Goal: Task Accomplishment & Management: Manage account settings

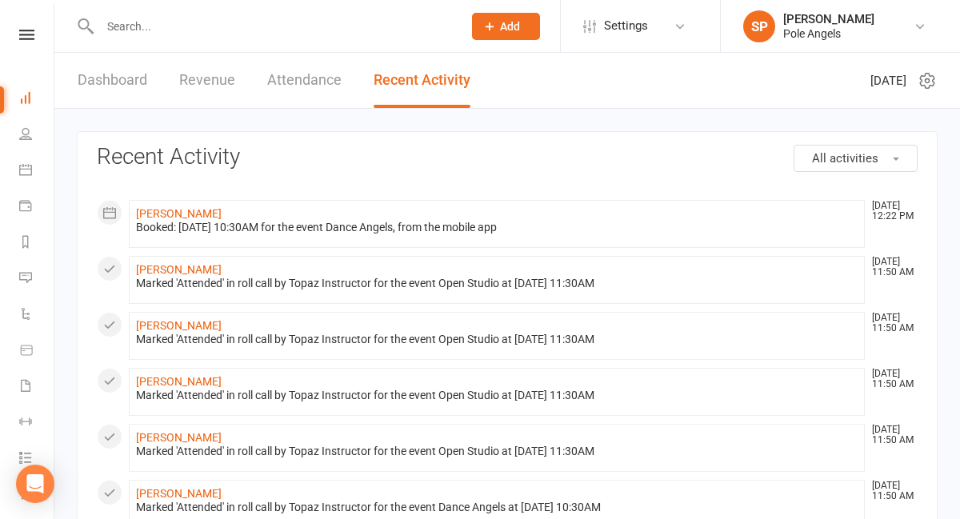
click at [179, 26] on input "text" at bounding box center [273, 26] width 356 height 22
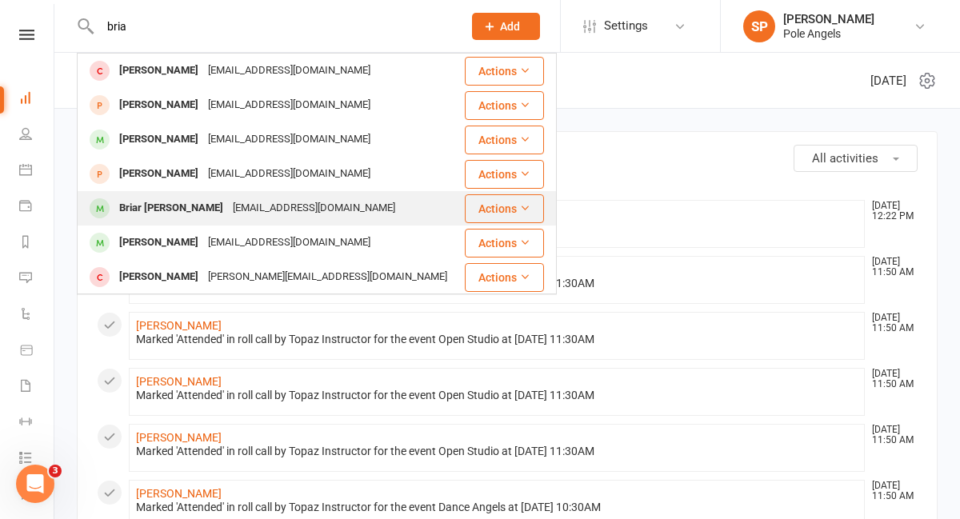
type input "bria"
click at [144, 210] on div "Briar [PERSON_NAME]" at bounding box center [171, 208] width 114 height 23
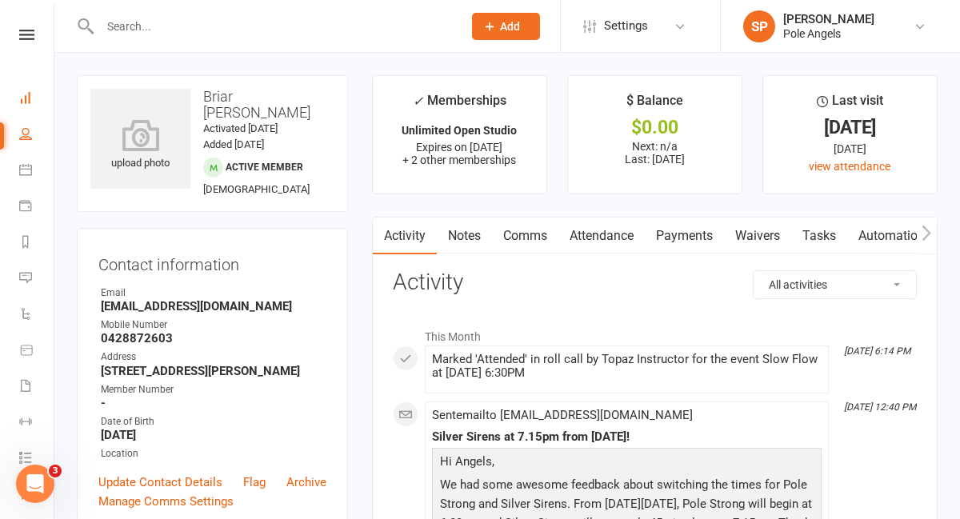
click at [33, 92] on link "Dashboard" at bounding box center [37, 100] width 36 height 36
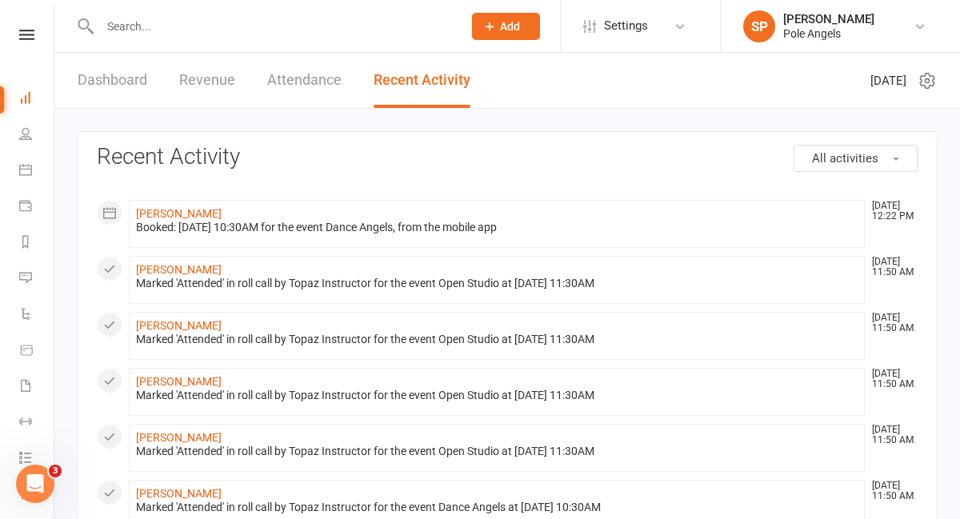
click at [110, 80] on link "Dashboard" at bounding box center [113, 80] width 70 height 55
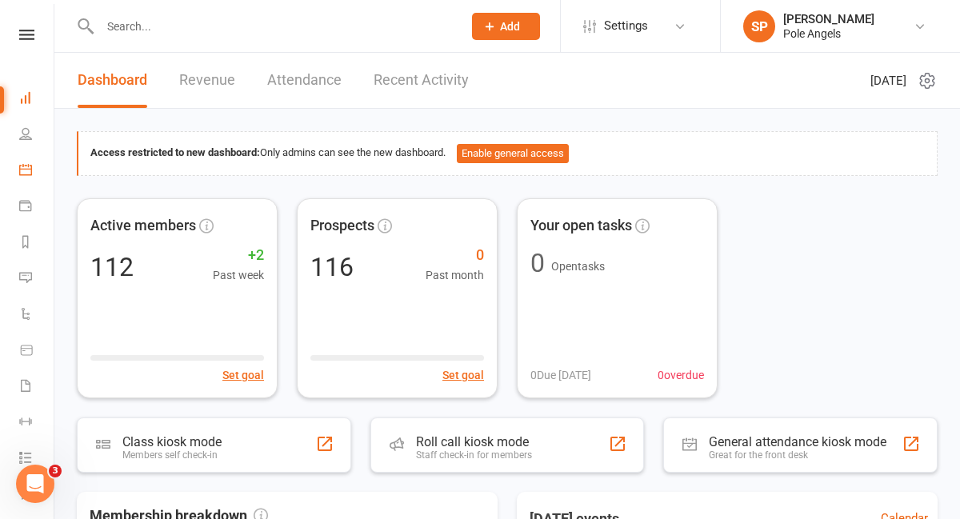
click at [22, 179] on link "Calendar" at bounding box center [37, 172] width 36 height 36
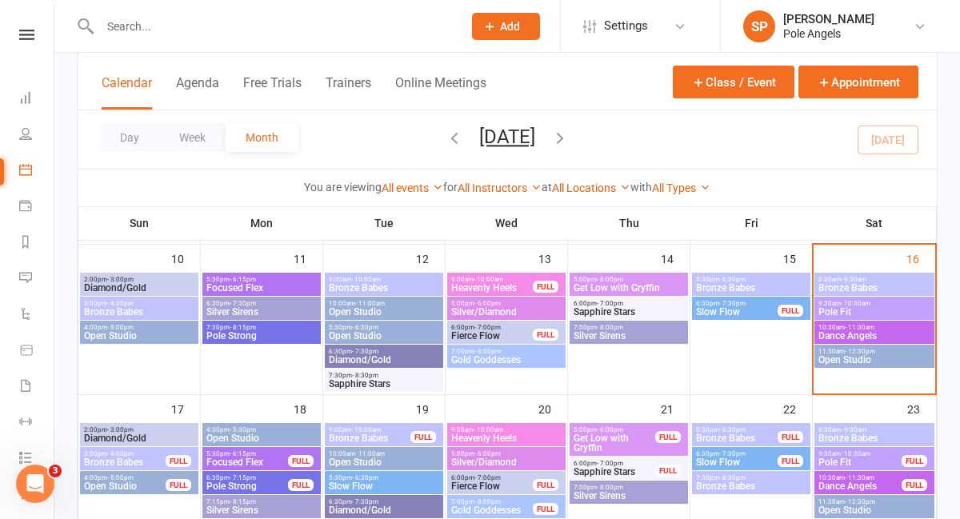
scroll to position [398, 0]
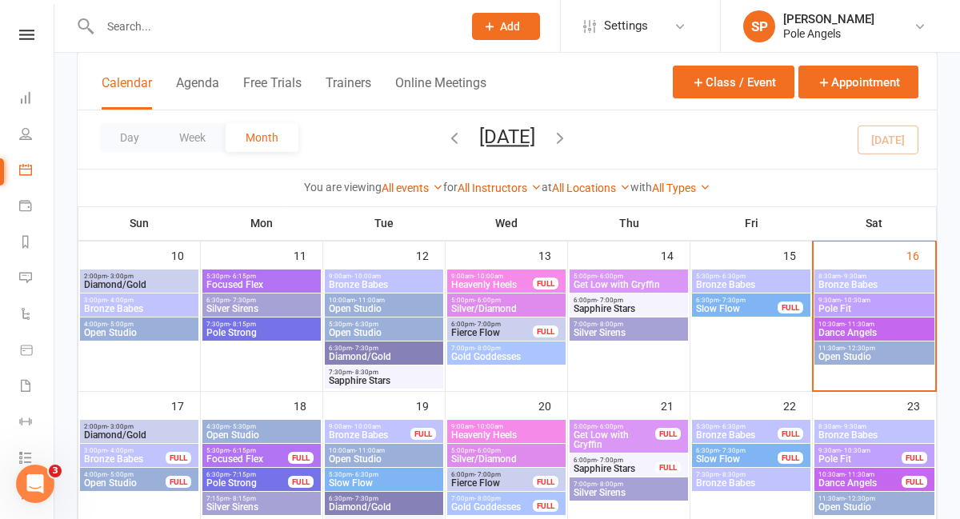
click at [569, 135] on icon "button" at bounding box center [560, 138] width 18 height 18
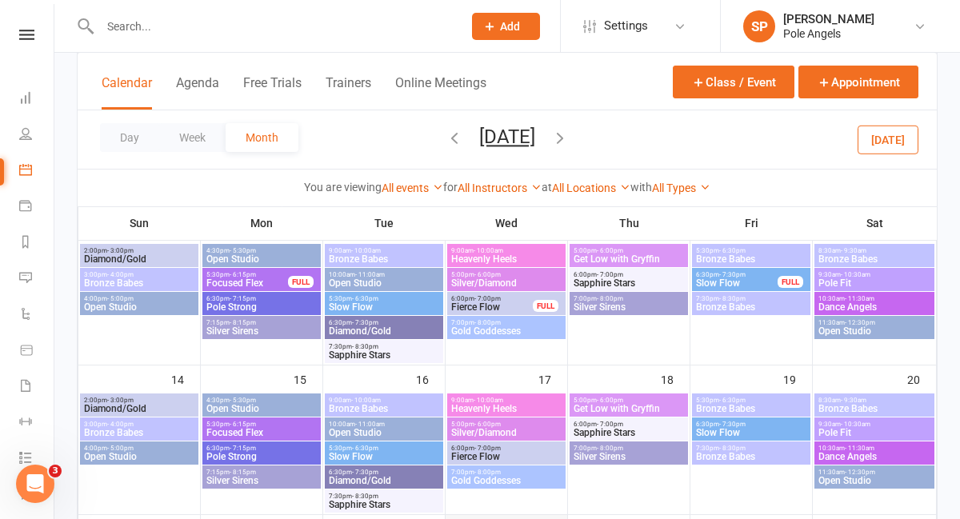
scroll to position [280, 0]
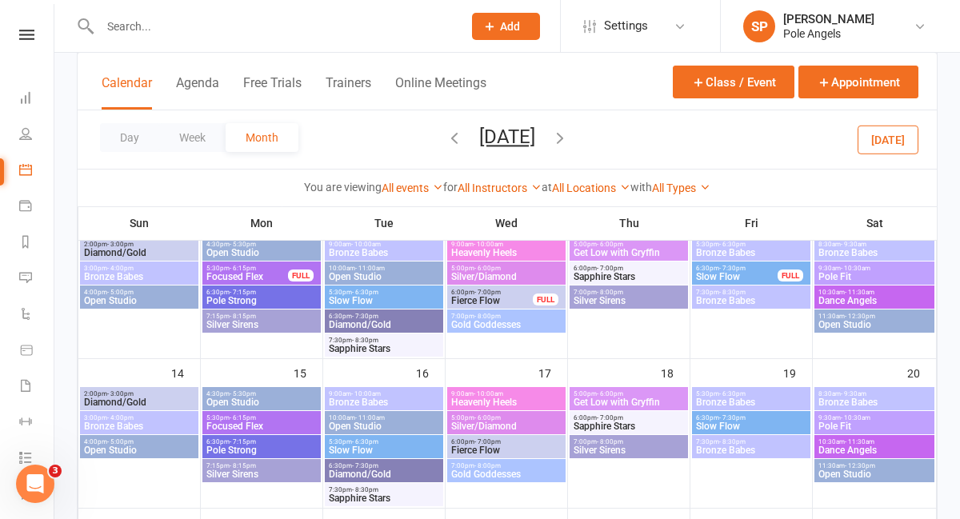
click at [726, 429] on span "Slow Flow" at bounding box center [751, 426] width 112 height 10
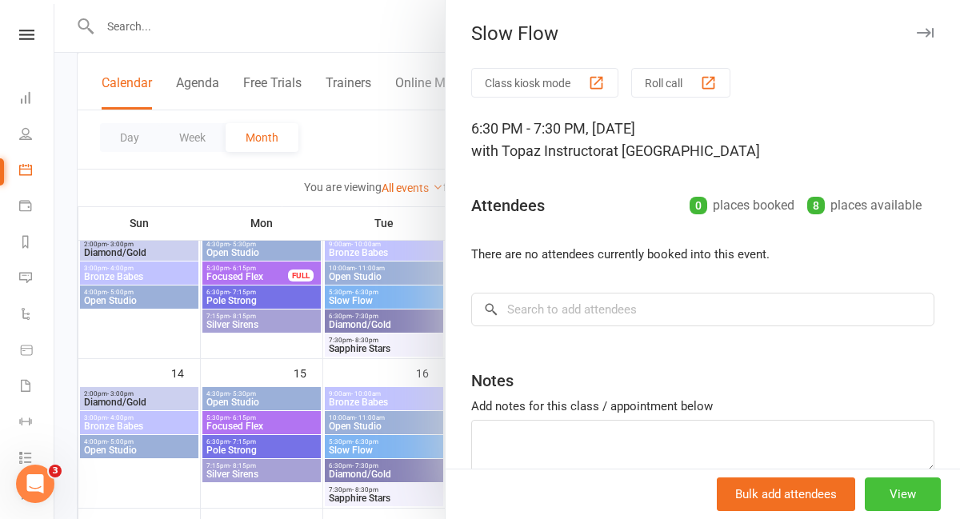
click at [917, 492] on button "View" at bounding box center [902, 494] width 76 height 34
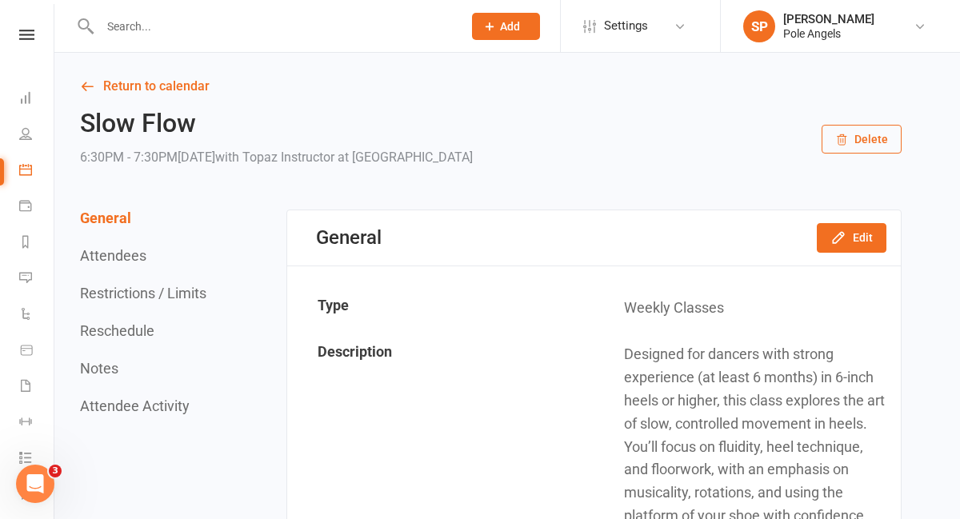
click at [143, 297] on button "Restrictions / Limits" at bounding box center [143, 293] width 126 height 17
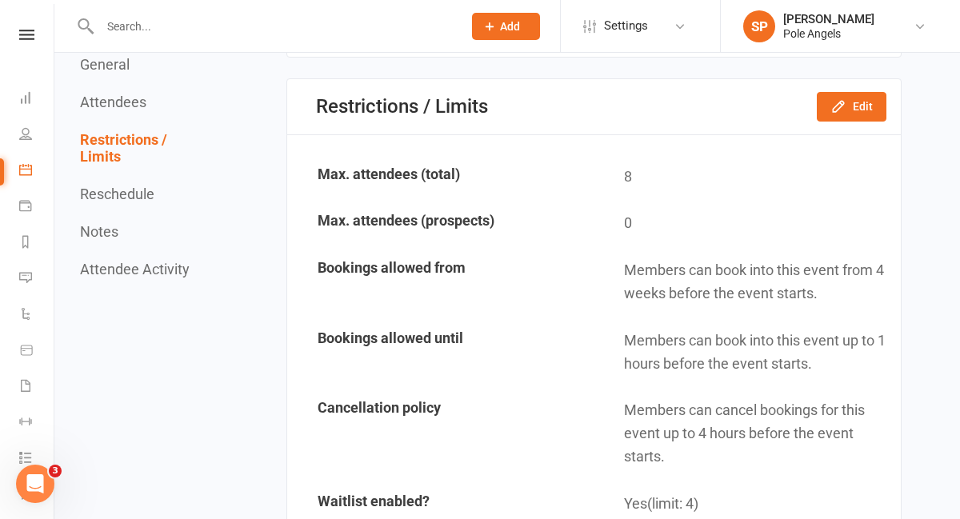
scroll to position [1328, 0]
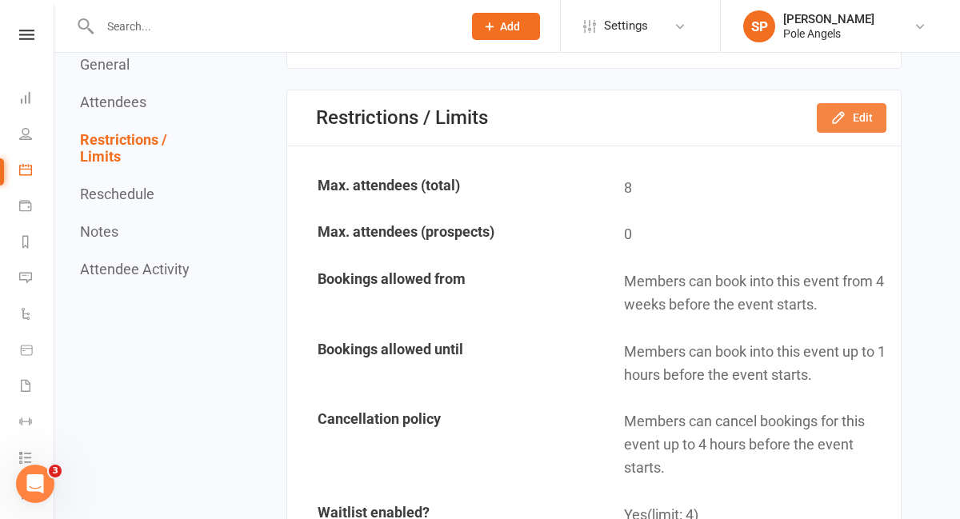
click at [830, 119] on button "Edit" at bounding box center [851, 117] width 70 height 29
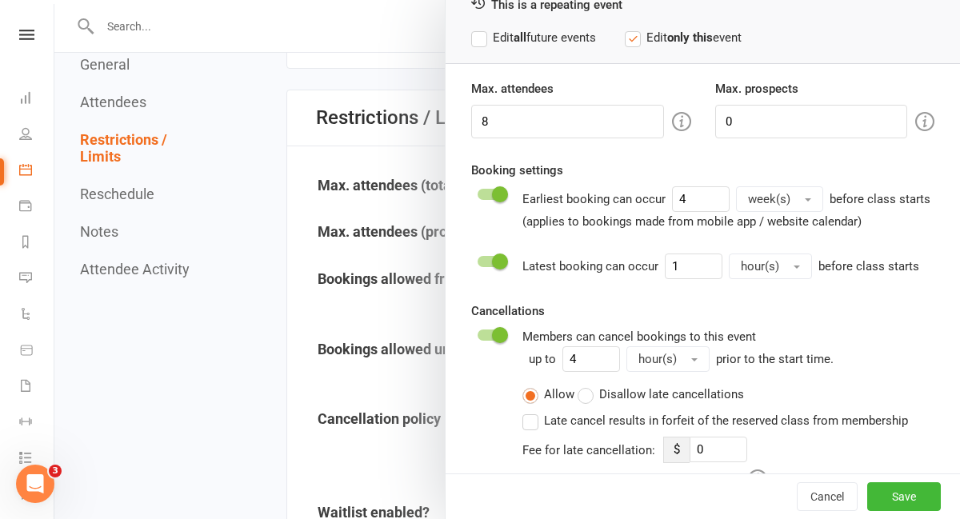
scroll to position [87, 0]
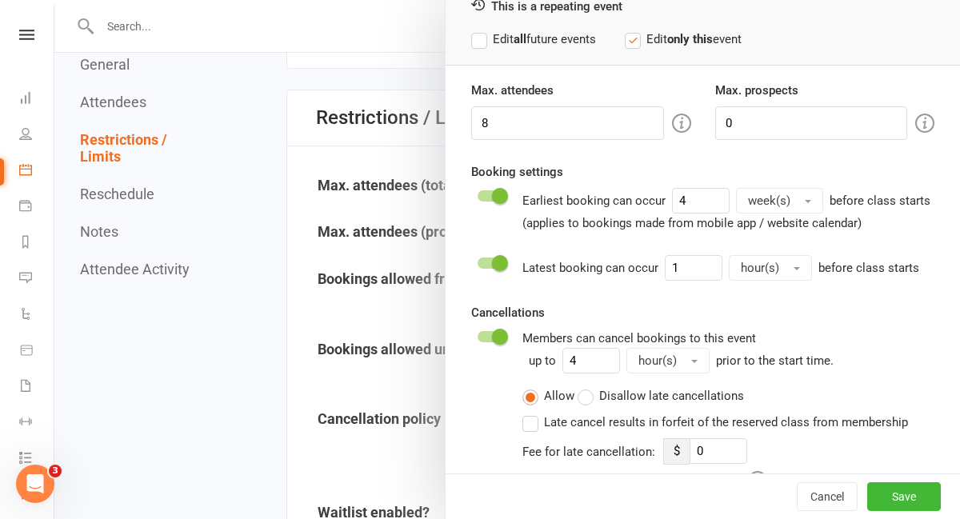
click at [785, 203] on span "week(s)" at bounding box center [769, 201] width 42 height 14
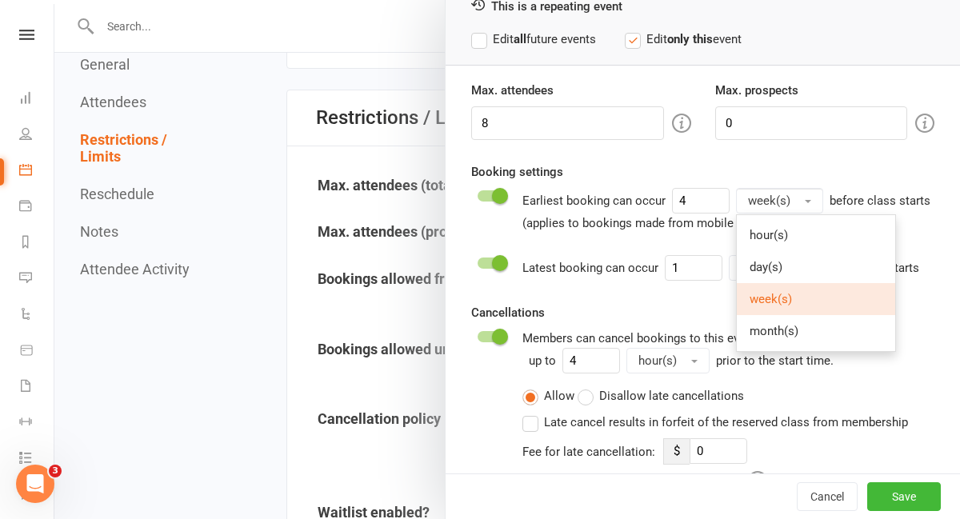
click at [785, 203] on span "week(s)" at bounding box center [769, 201] width 42 height 14
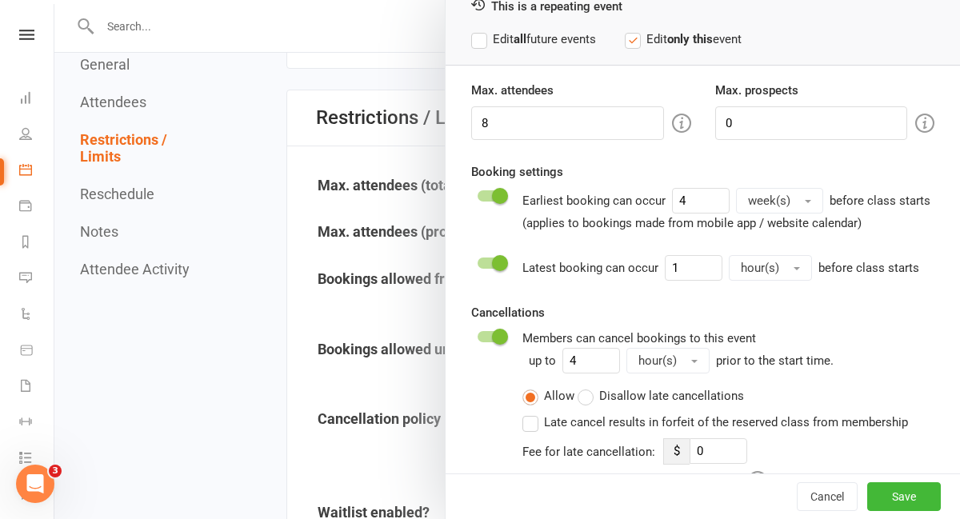
click at [31, 489] on icon "Open Intercom Messenger" at bounding box center [35, 484] width 26 height 26
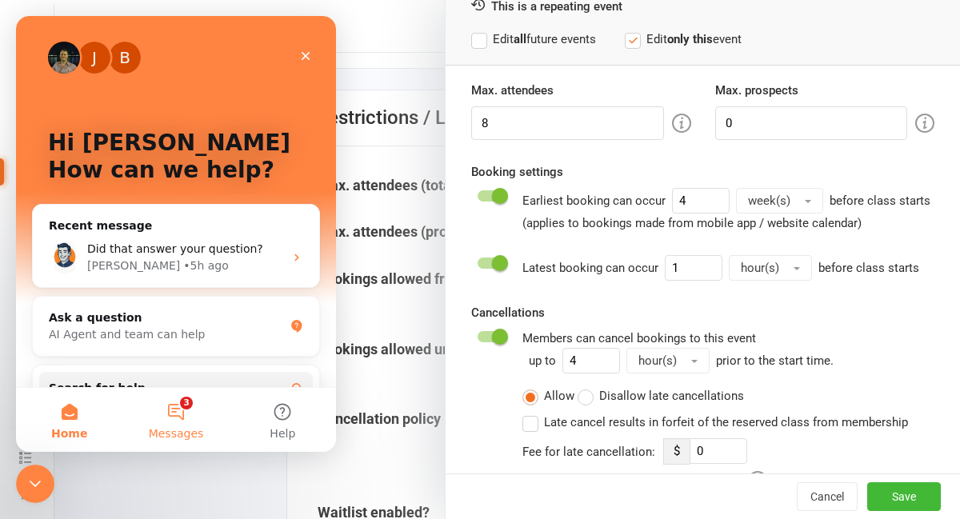
scroll to position [0, 0]
click at [166, 404] on button "3 Messages" at bounding box center [175, 420] width 106 height 64
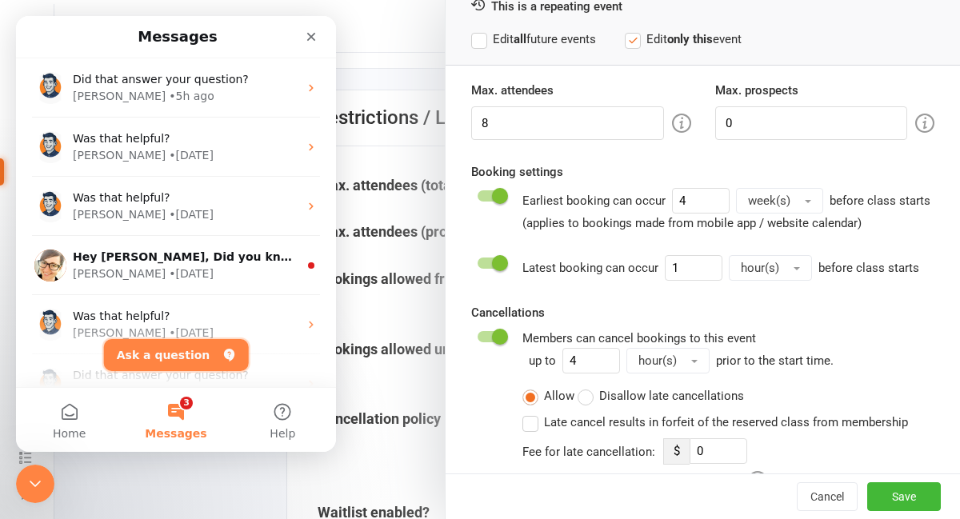
click at [167, 363] on button "Ask a question" at bounding box center [176, 355] width 145 height 32
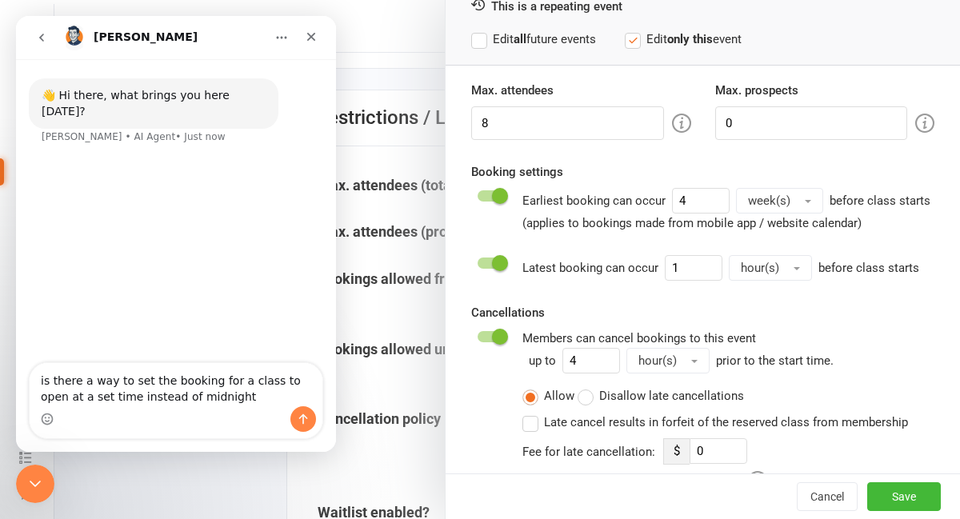
type textarea "is there a way to set the booking for a class to open at a set time instead of …"
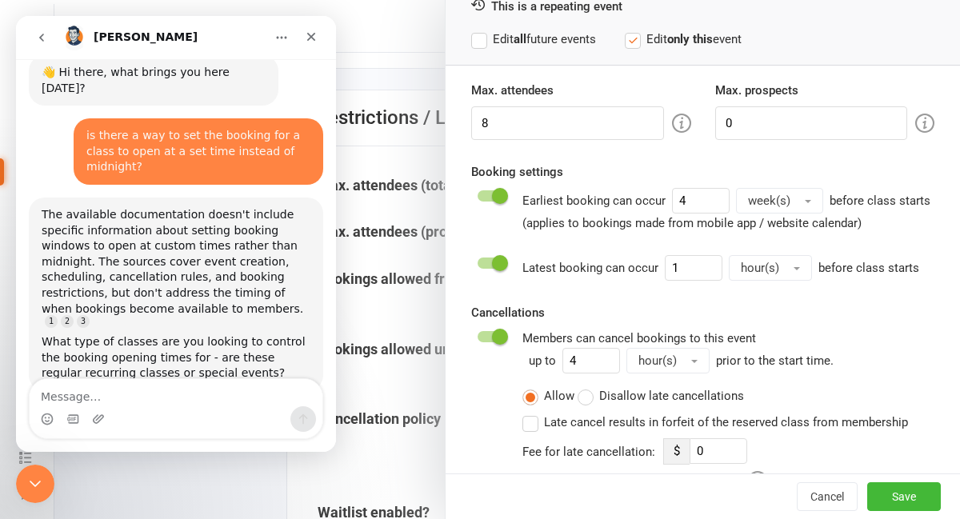
scroll to position [27, 0]
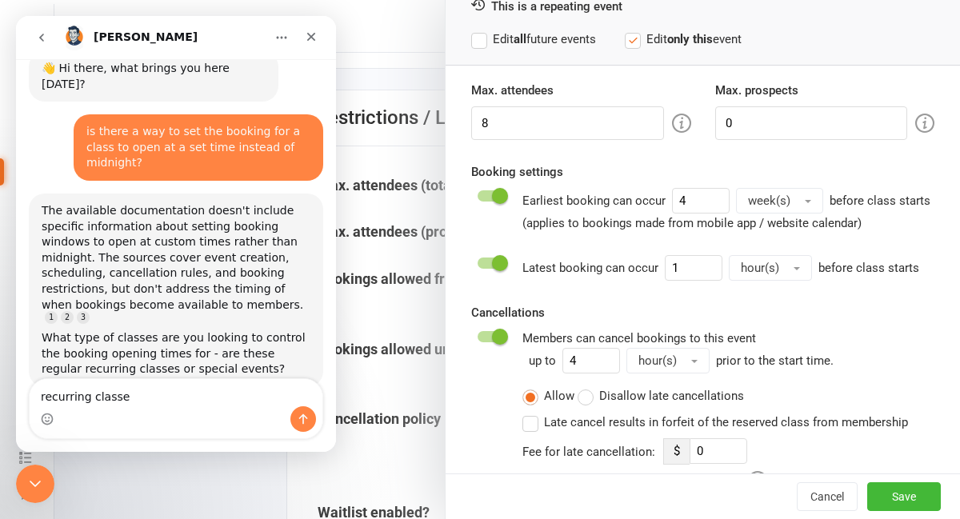
type textarea "recurring classes"
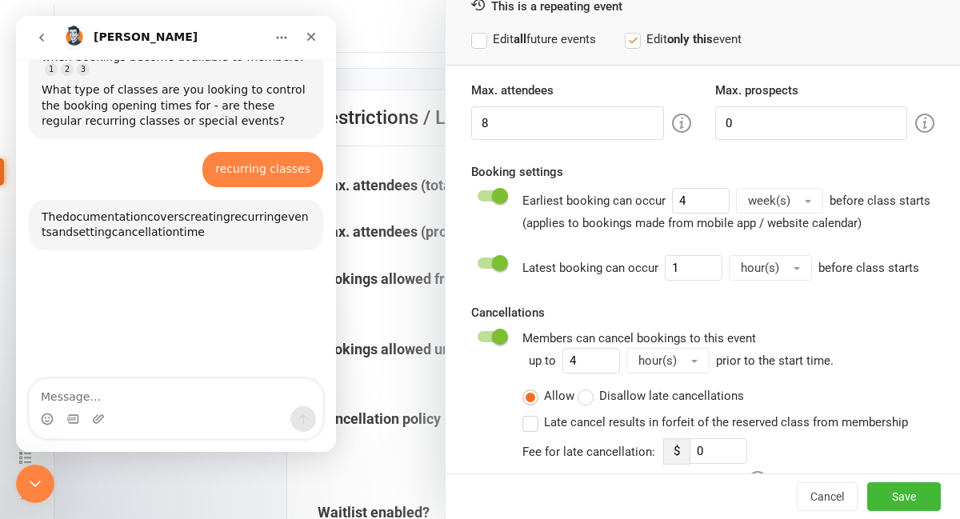
scroll to position [330, 0]
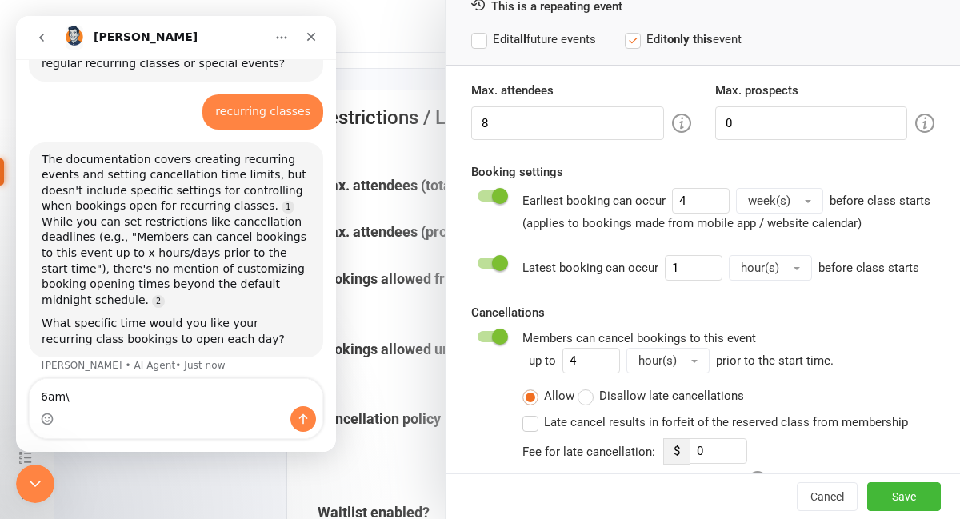
type textarea "6am"
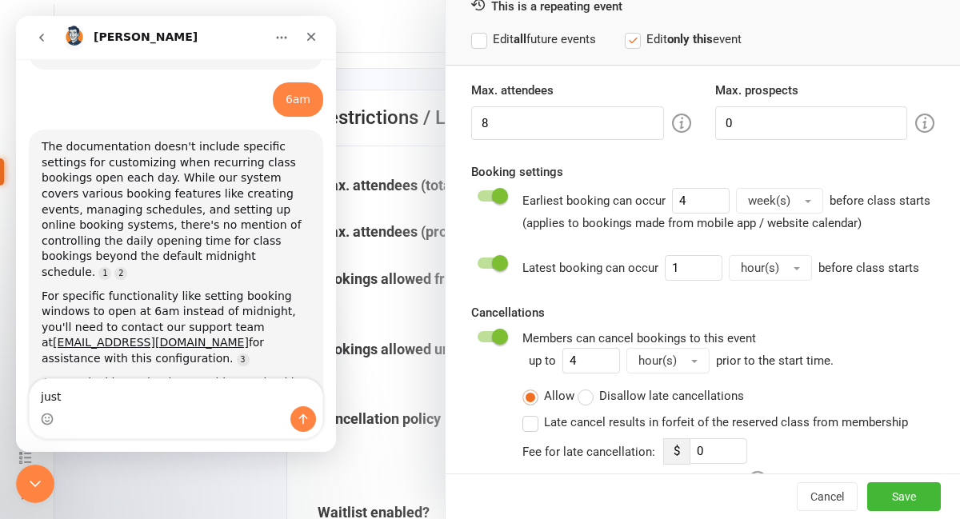
scroll to position [624, 0]
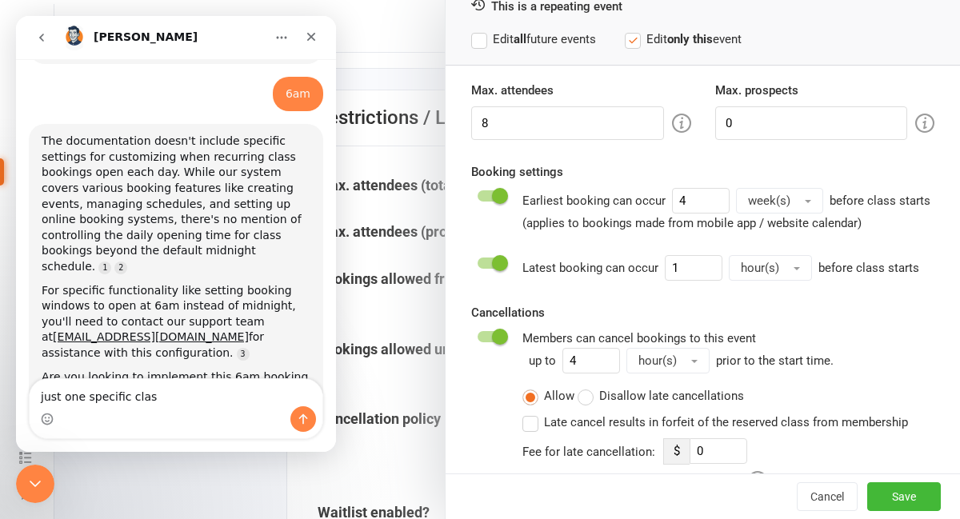
type textarea "just one specific class"
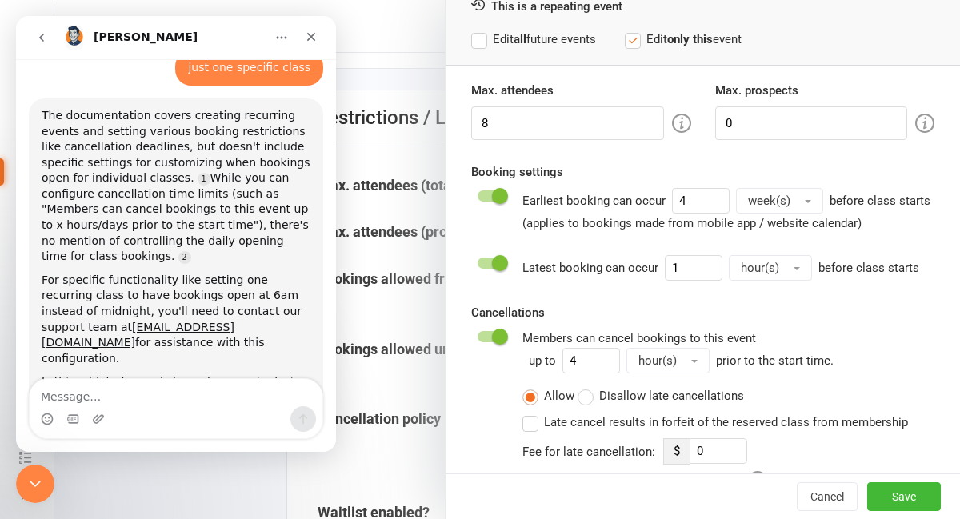
scroll to position [1028, 0]
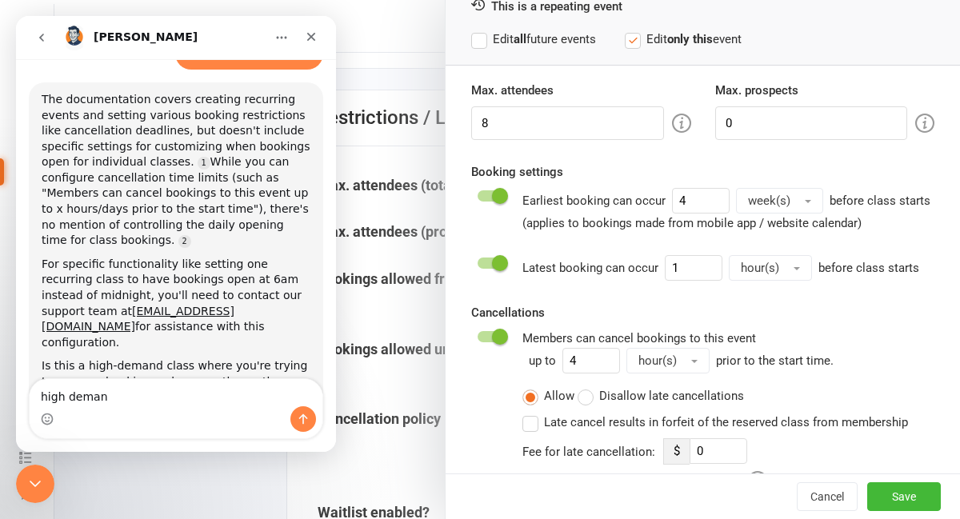
type textarea "high demand"
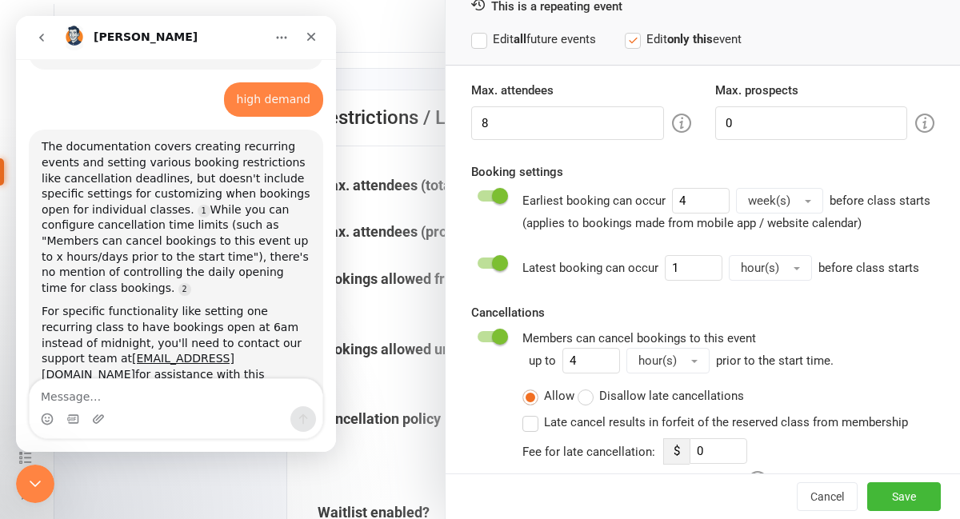
scroll to position [1405, 0]
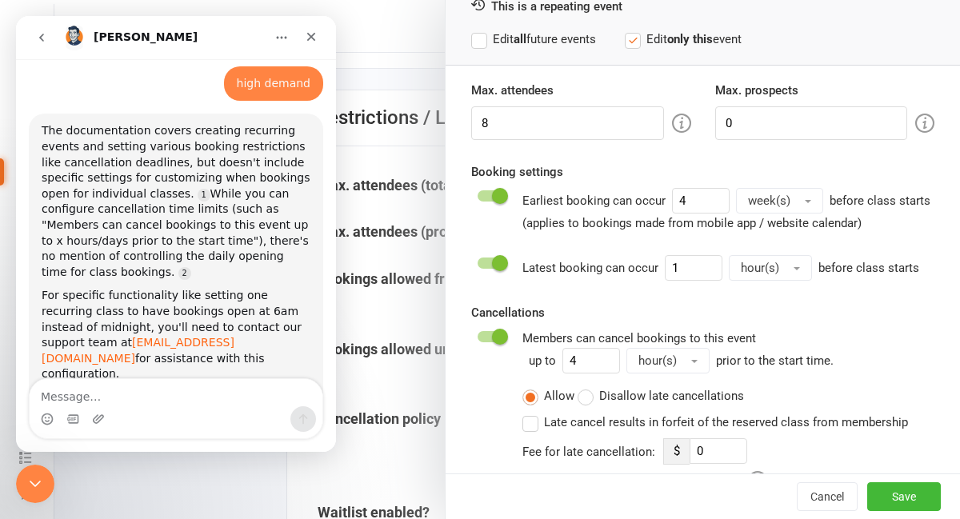
click at [152, 336] on link "[EMAIL_ADDRESS][DOMAIN_NAME]" at bounding box center [138, 350] width 193 height 29
click at [89, 336] on link "[EMAIL_ADDRESS][DOMAIN_NAME]" at bounding box center [138, 350] width 193 height 29
click at [313, 38] on icon "Close" at bounding box center [311, 36] width 13 height 13
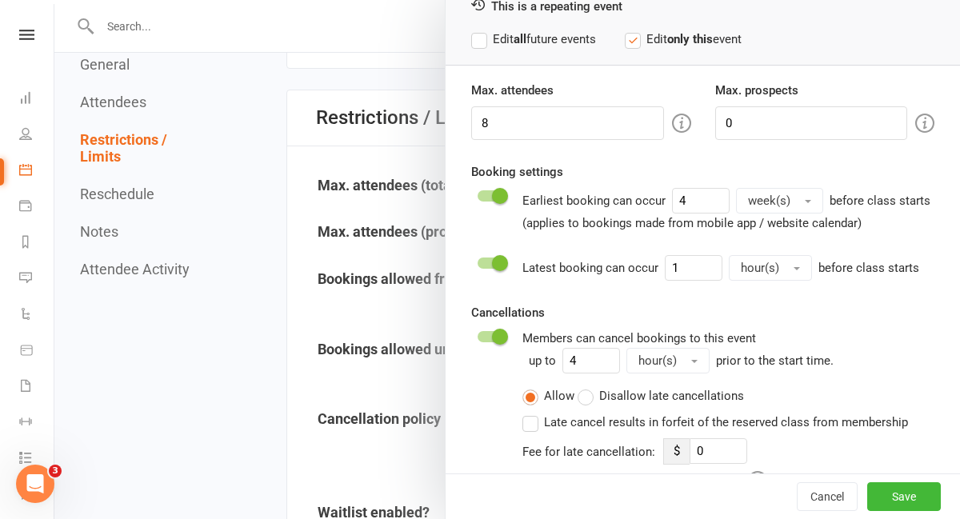
click at [211, 116] on div at bounding box center [506, 259] width 905 height 519
click at [170, 32] on div at bounding box center [506, 259] width 905 height 519
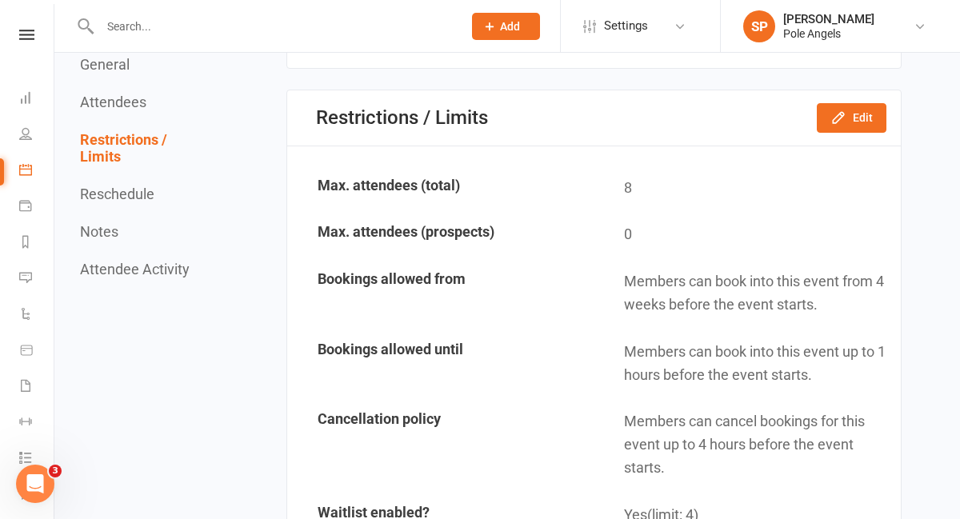
click at [179, 18] on input "text" at bounding box center [273, 26] width 356 height 22
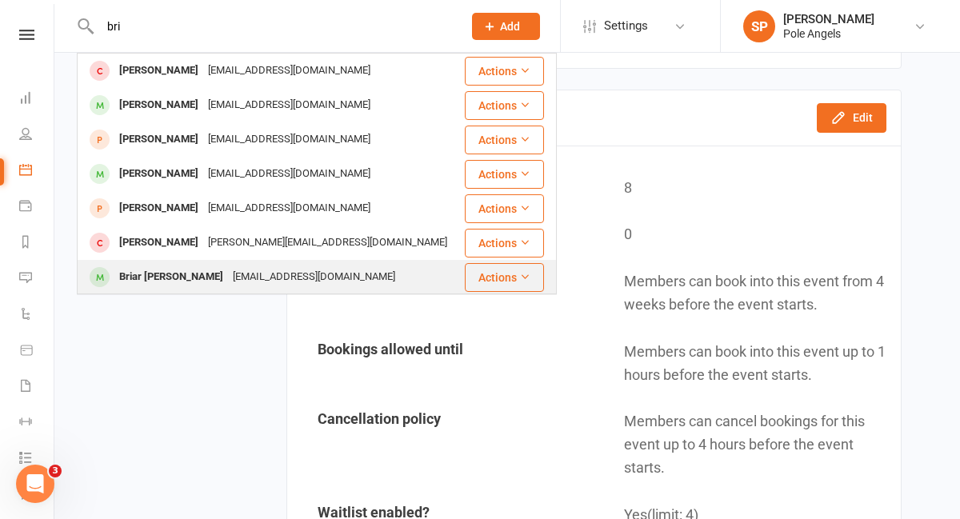
type input "bri"
click at [167, 273] on div "Briar [PERSON_NAME]" at bounding box center [171, 276] width 114 height 23
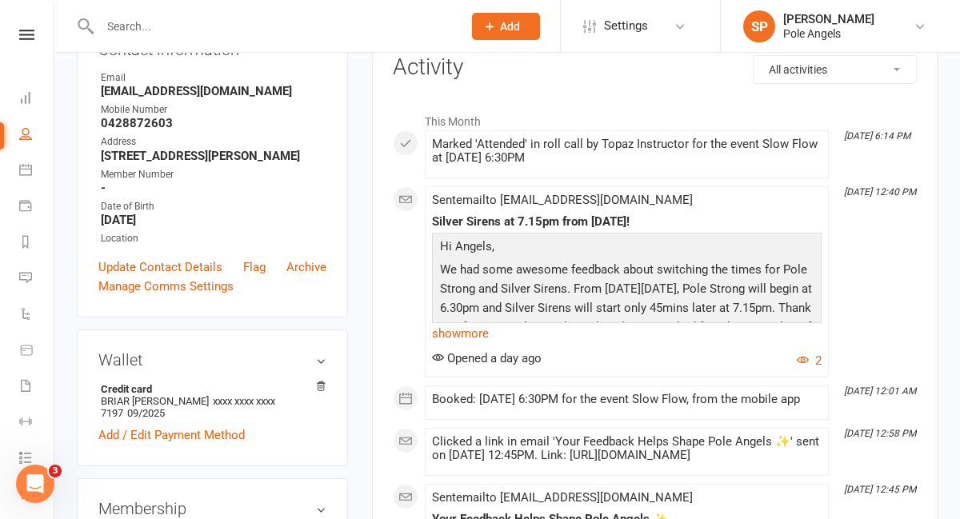
scroll to position [217, 0]
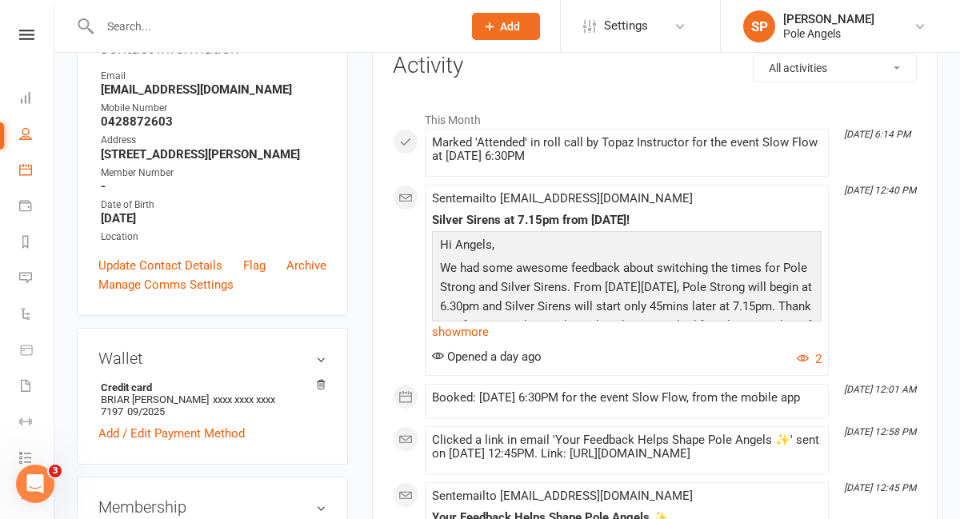
click at [34, 170] on link "Calendar" at bounding box center [37, 172] width 36 height 36
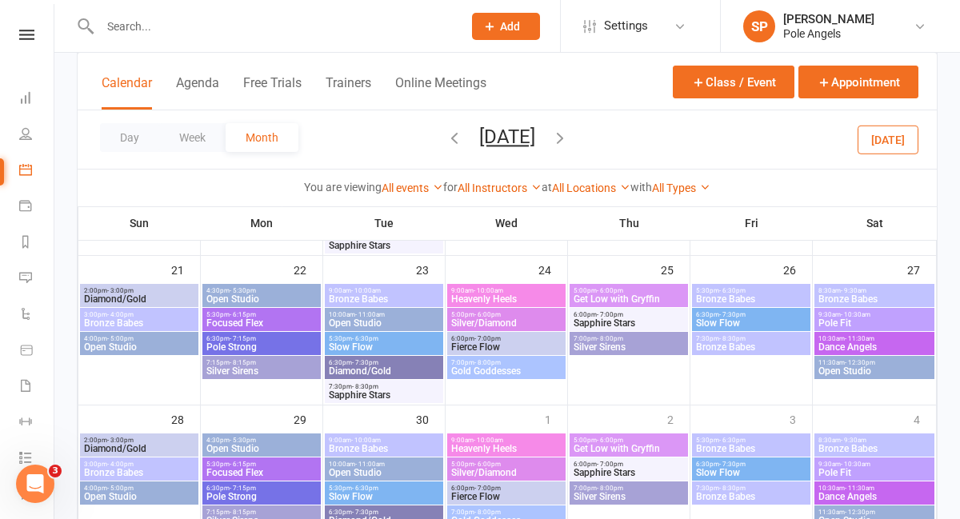
scroll to position [1405, 0]
click at [17, 90] on li "Dashboard" at bounding box center [27, 100] width 54 height 36
click at [27, 102] on icon at bounding box center [25, 97] width 13 height 13
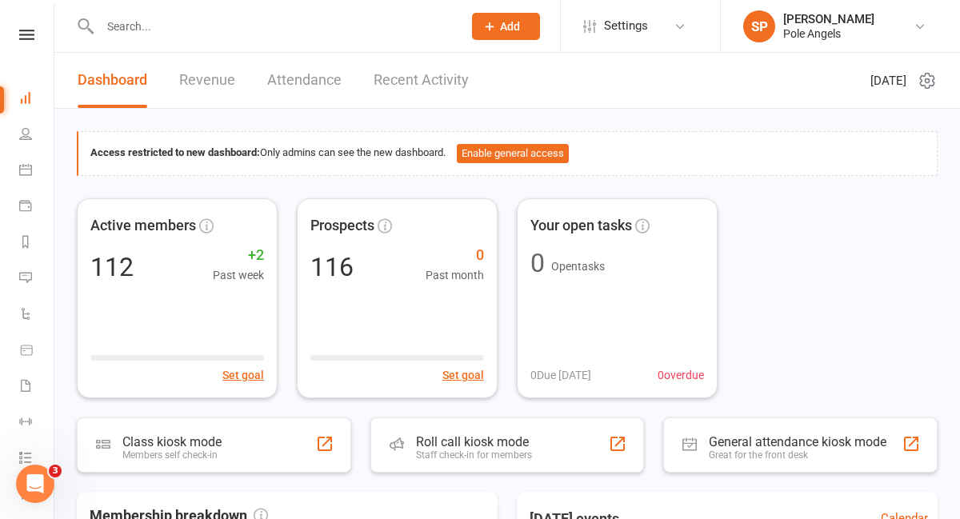
click at [397, 86] on link "Recent Activity" at bounding box center [420, 80] width 95 height 55
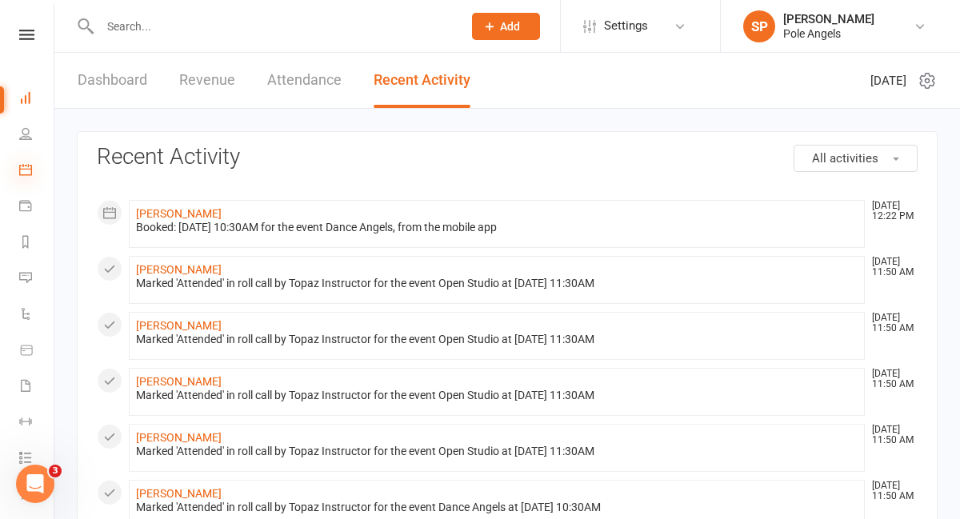
click at [25, 173] on icon at bounding box center [25, 169] width 13 height 13
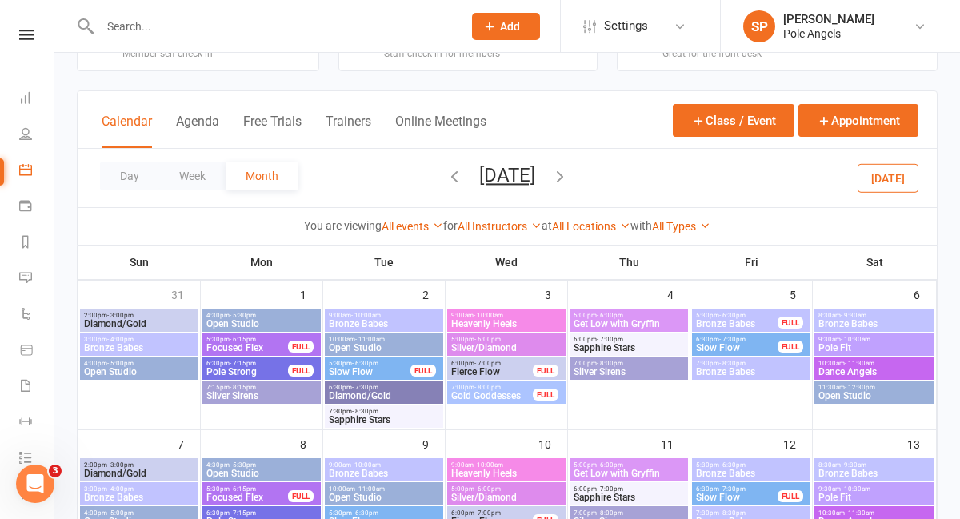
scroll to position [55, 0]
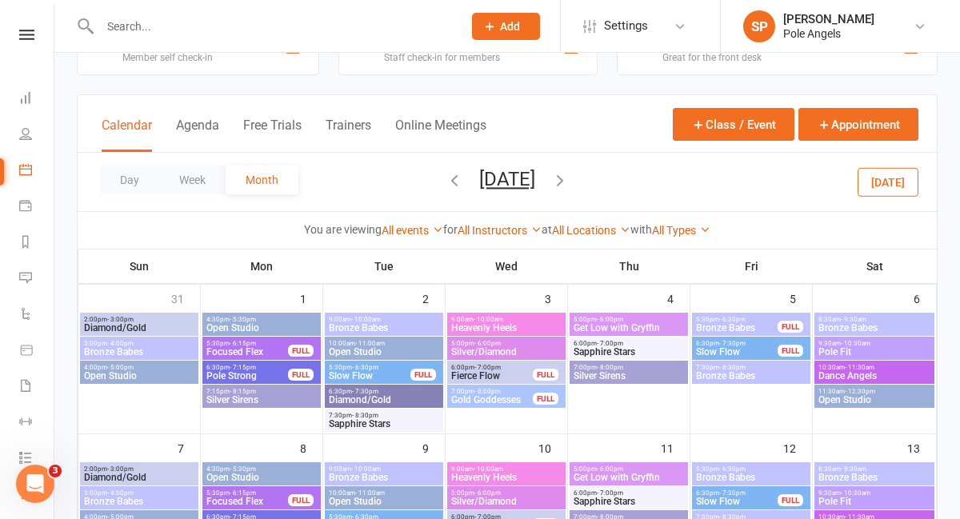
click at [445, 190] on button "button" at bounding box center [454, 182] width 18 height 28
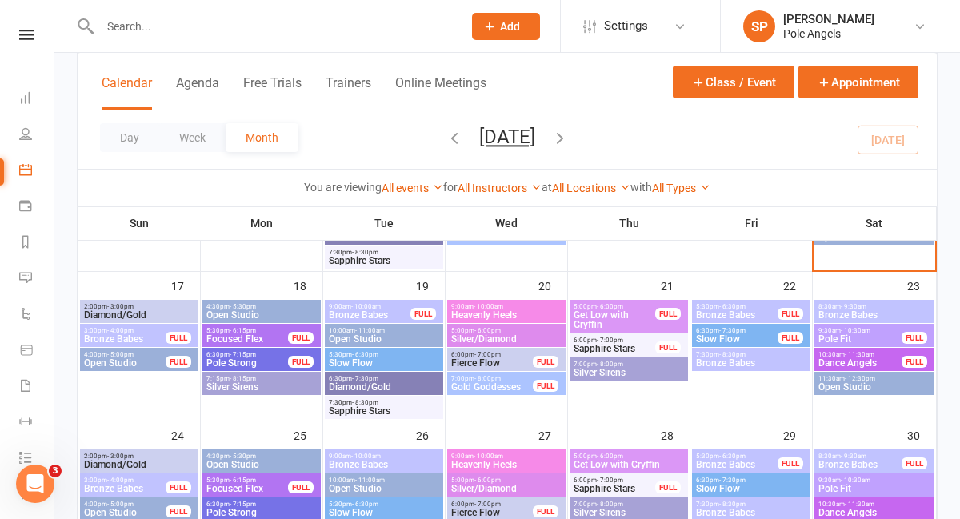
scroll to position [521, 0]
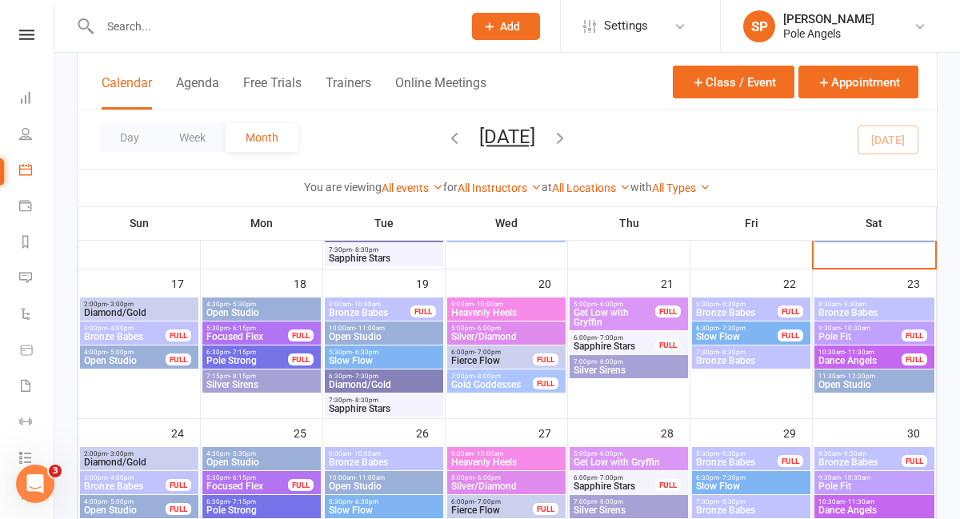
click at [308, 301] on span "4:30pm - 5:30pm" at bounding box center [262, 304] width 112 height 7
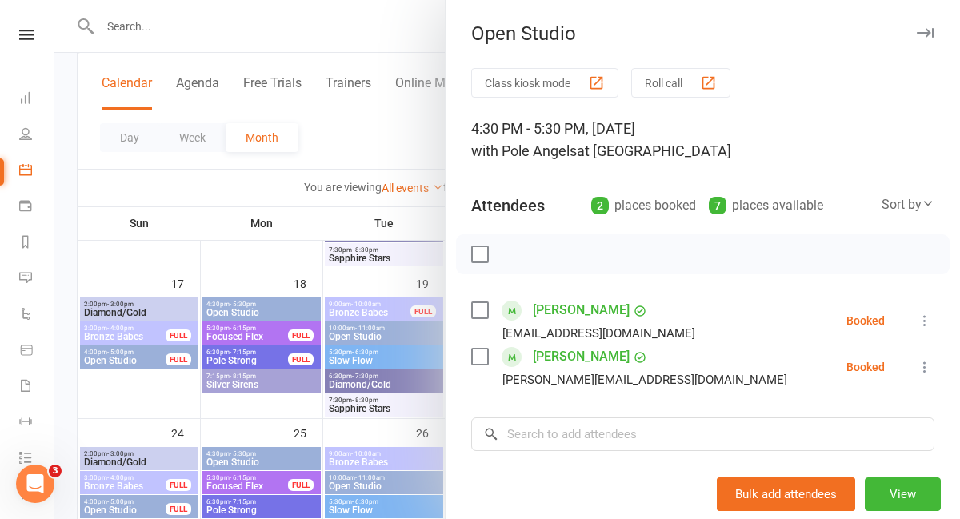
click at [285, 261] on div at bounding box center [506, 259] width 905 height 519
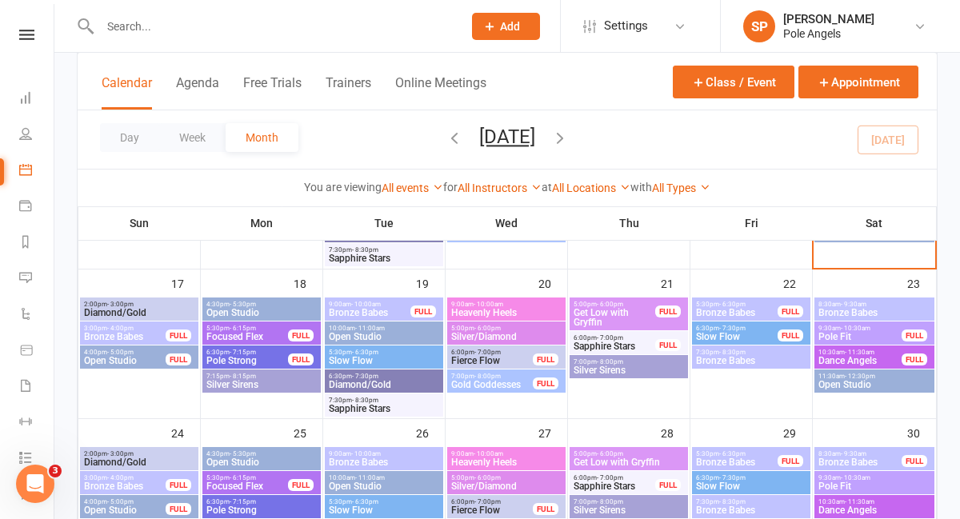
click at [264, 388] on span "Silver Sirens" at bounding box center [262, 385] width 112 height 10
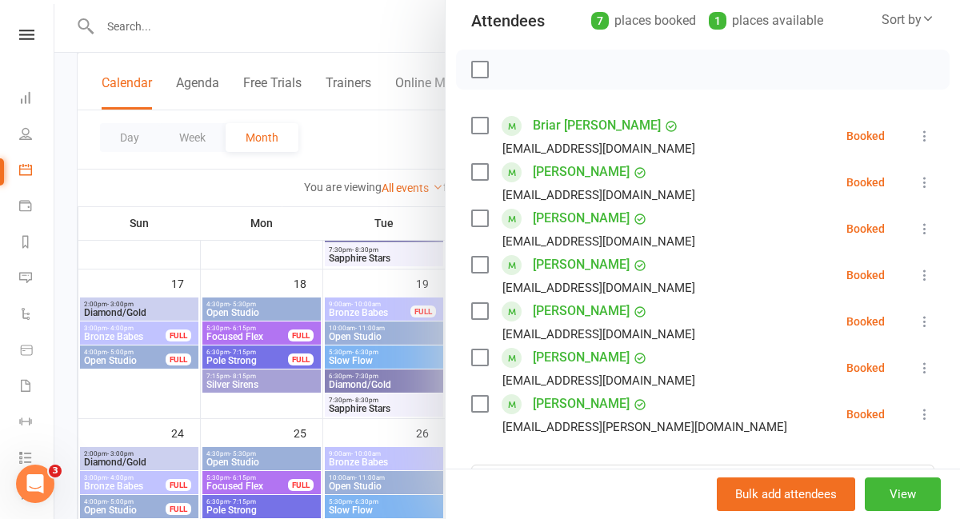
scroll to position [186, 0]
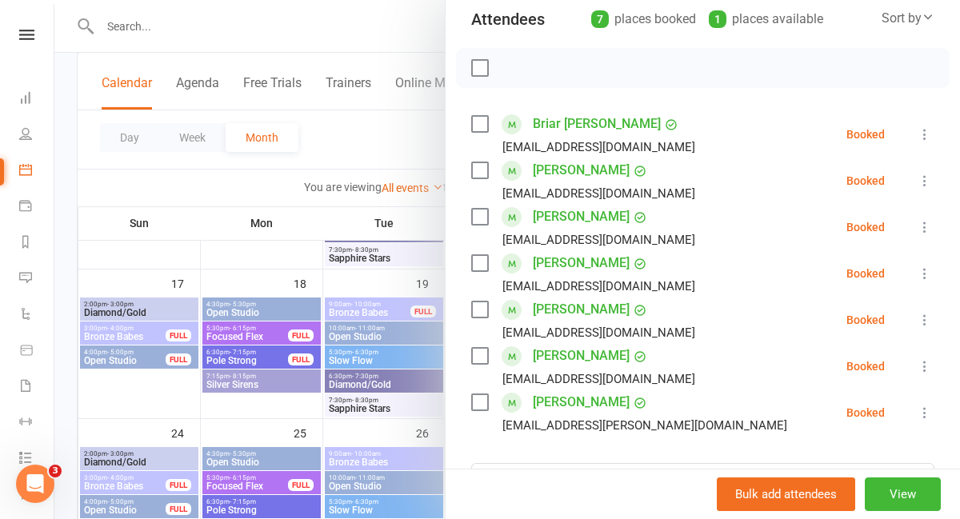
click at [278, 277] on div at bounding box center [506, 259] width 905 height 519
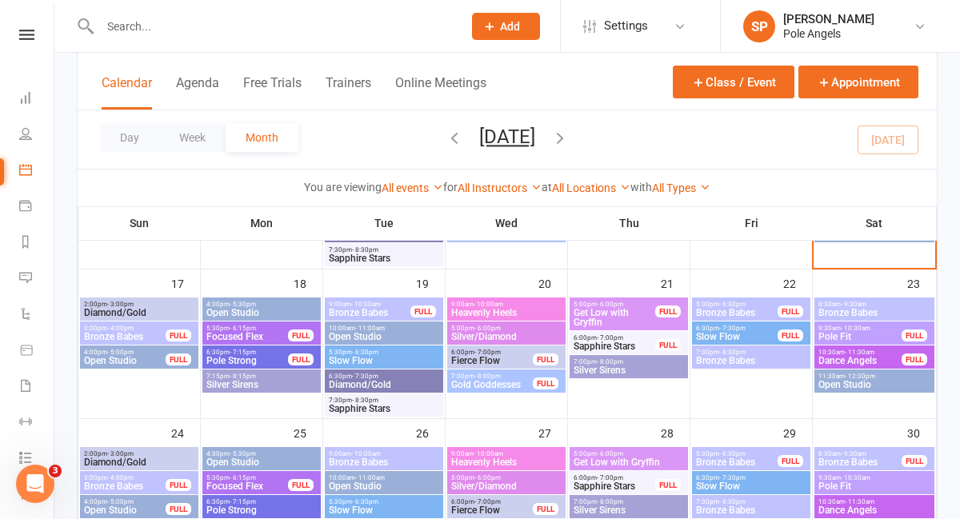
click at [404, 308] on span "Bronze Babes" at bounding box center [369, 313] width 83 height 10
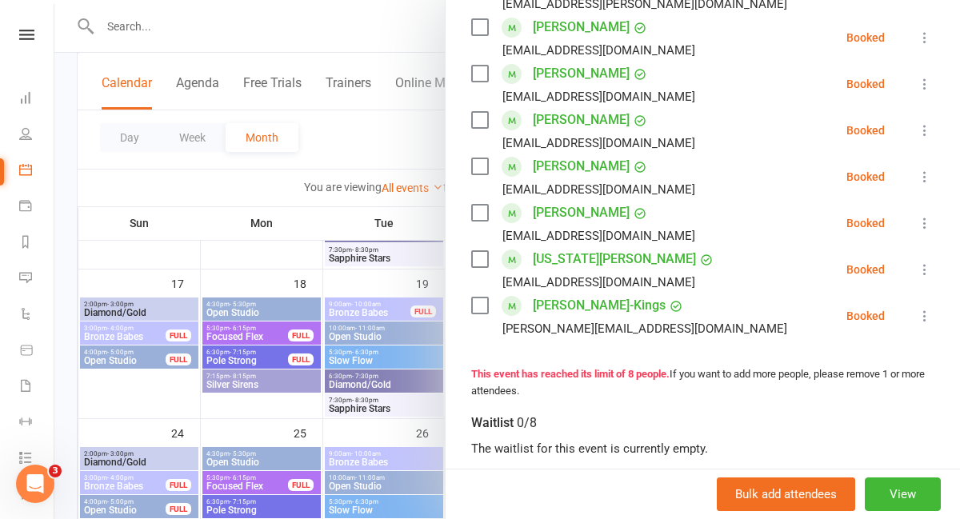
scroll to position [331, 0]
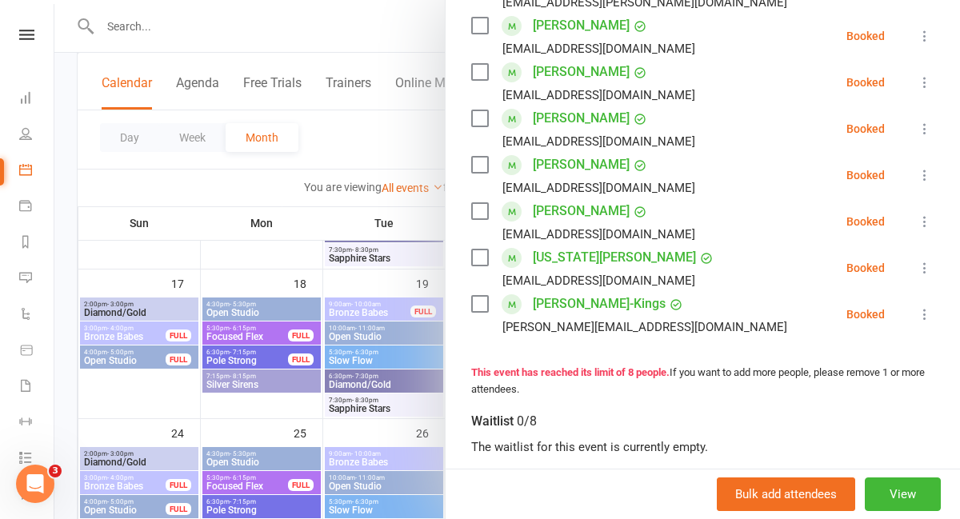
click at [302, 251] on div at bounding box center [506, 259] width 905 height 519
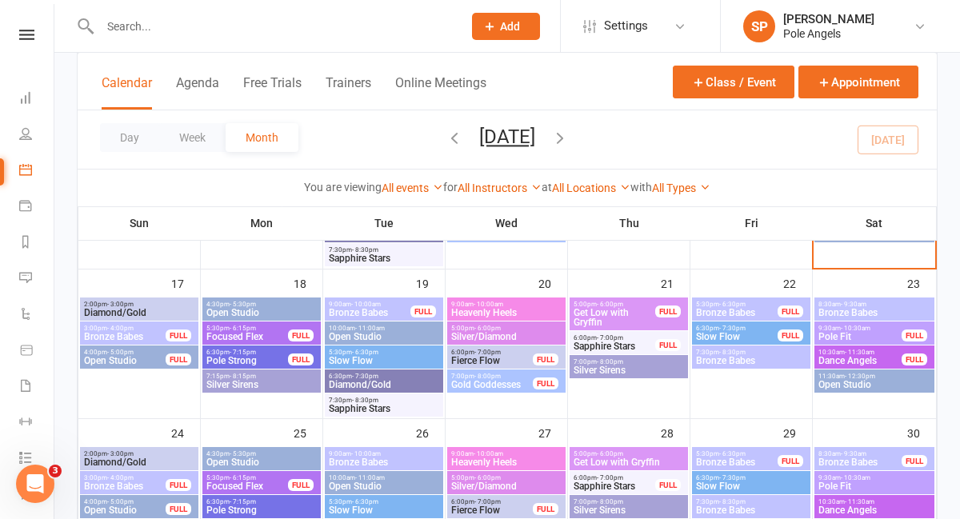
click at [363, 357] on span "Slow Flow" at bounding box center [384, 361] width 112 height 10
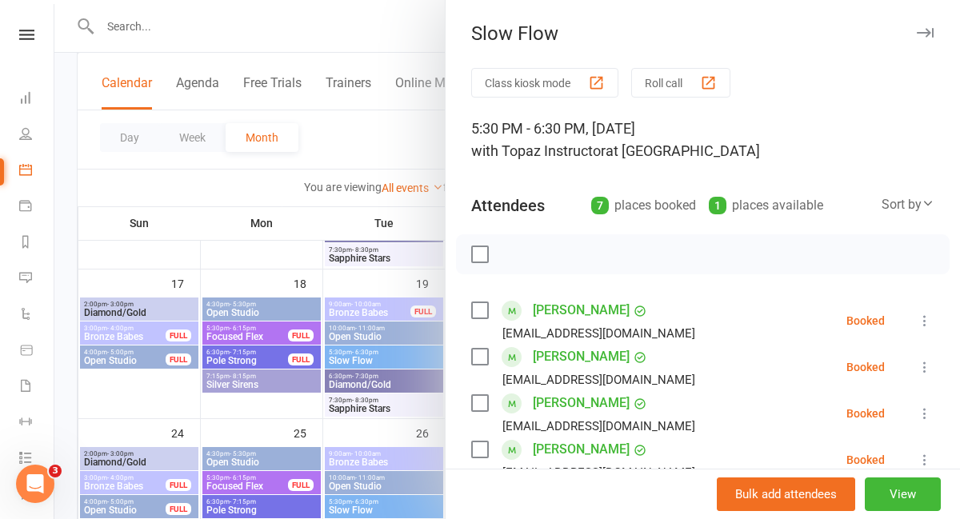
click at [289, 273] on div at bounding box center [506, 259] width 905 height 519
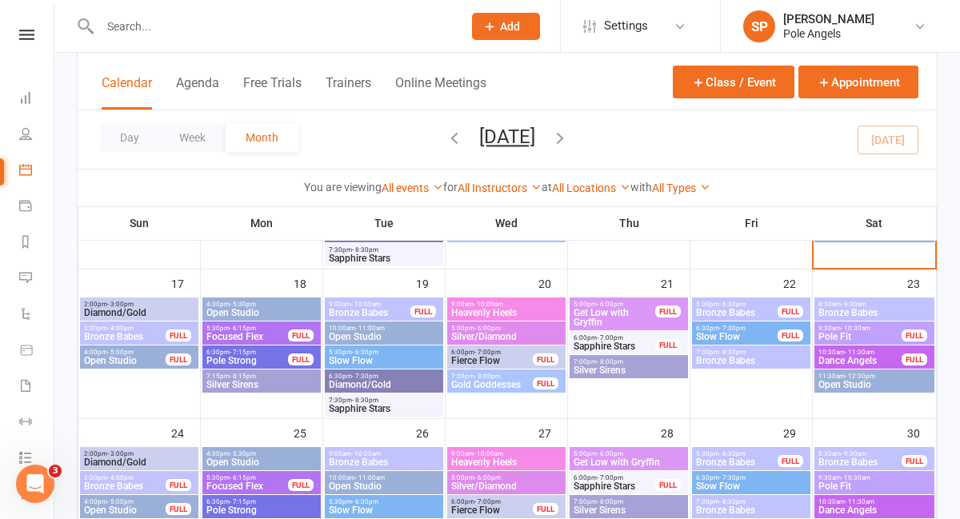
click at [360, 385] on span "Diamond/Gold" at bounding box center [384, 385] width 112 height 10
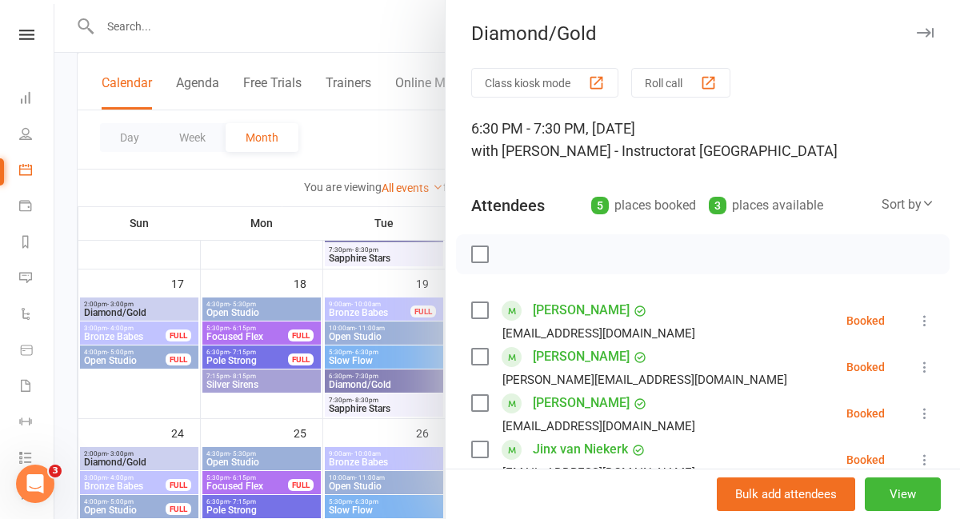
click at [293, 280] on div at bounding box center [506, 259] width 905 height 519
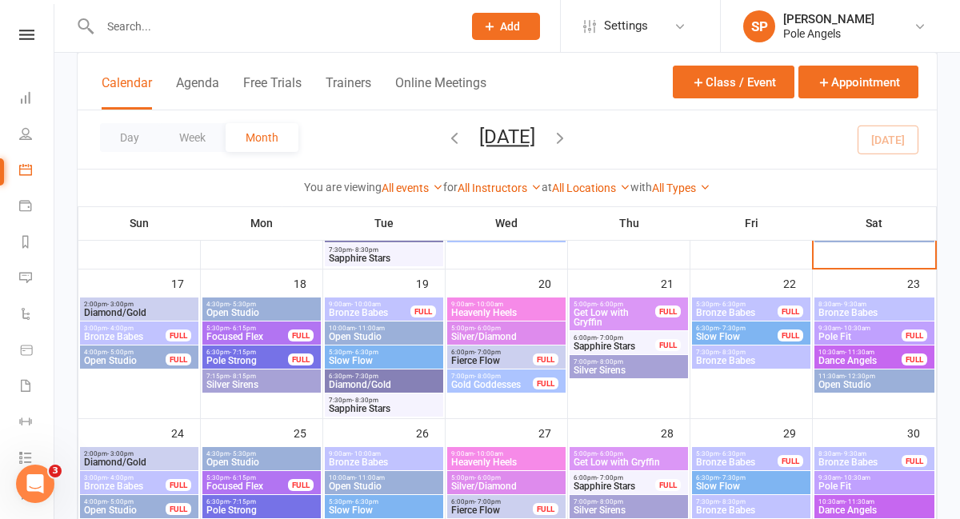
click at [355, 409] on span "Sapphire Stars" at bounding box center [384, 409] width 112 height 10
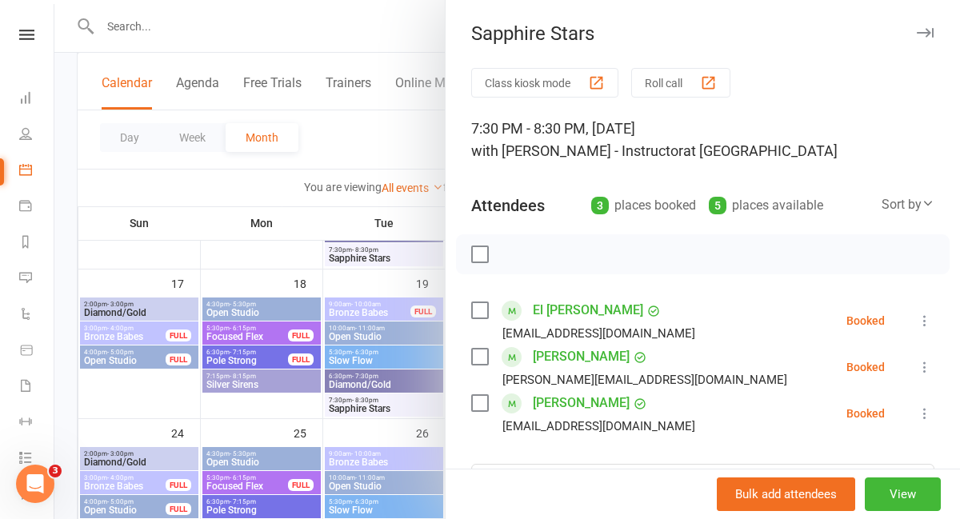
click at [301, 274] on div at bounding box center [506, 259] width 905 height 519
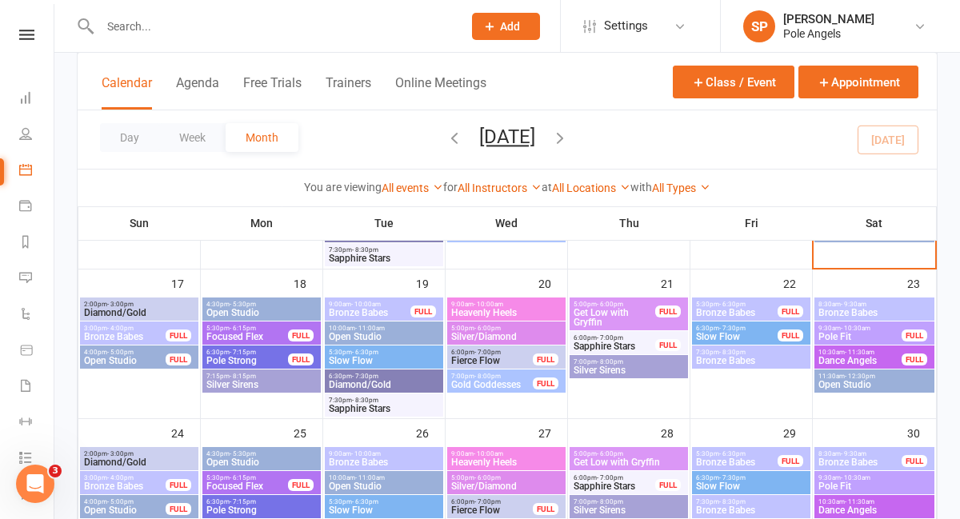
click at [496, 314] on span "Heavenly Heels" at bounding box center [506, 313] width 112 height 10
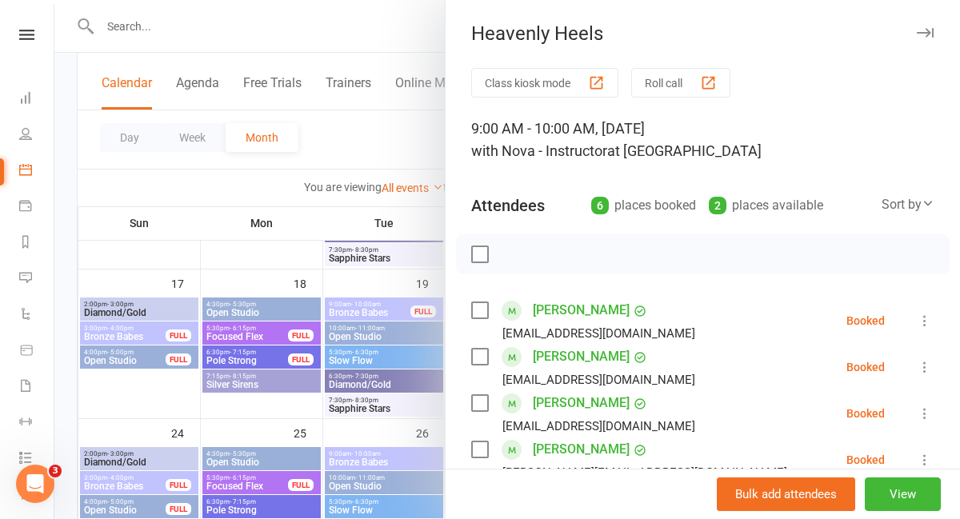
click at [424, 225] on div at bounding box center [506, 259] width 905 height 519
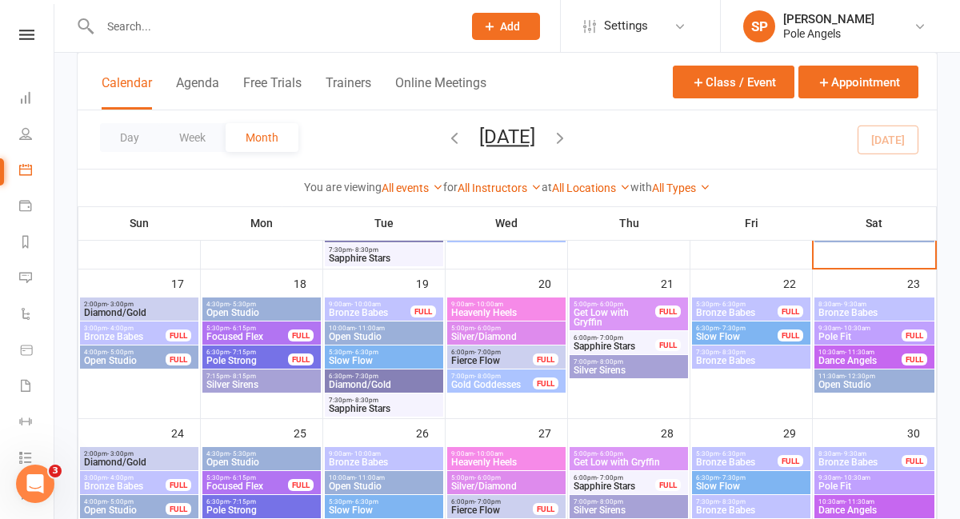
click at [500, 338] on span "Silver/Diamond" at bounding box center [506, 337] width 112 height 10
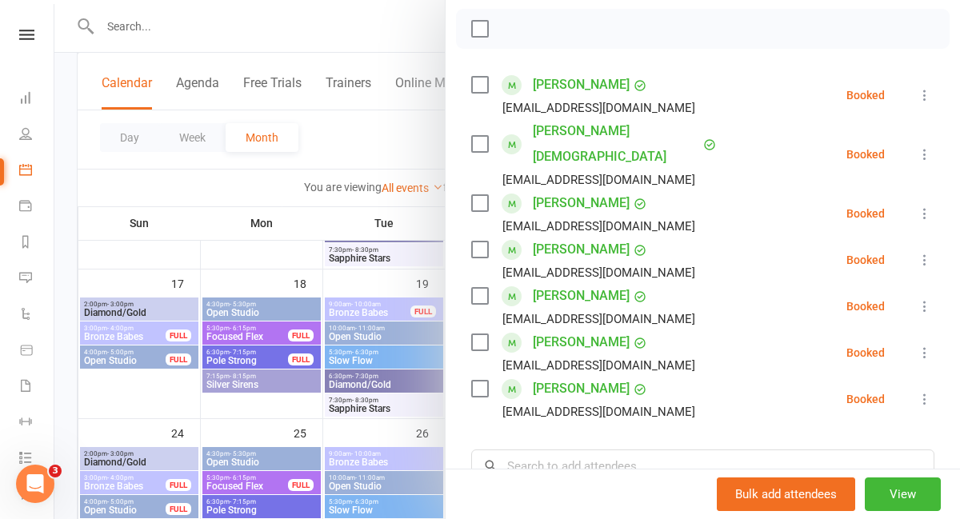
scroll to position [237, 0]
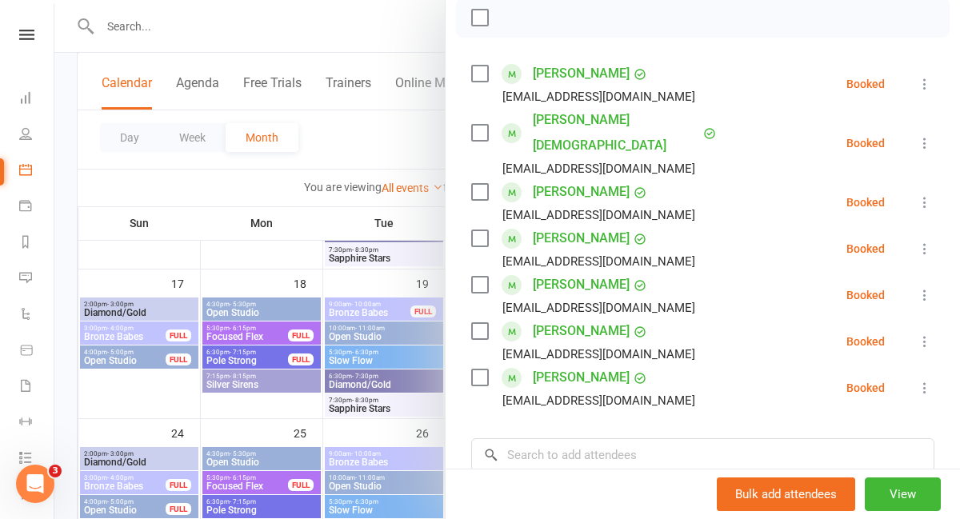
click at [416, 225] on div at bounding box center [506, 259] width 905 height 519
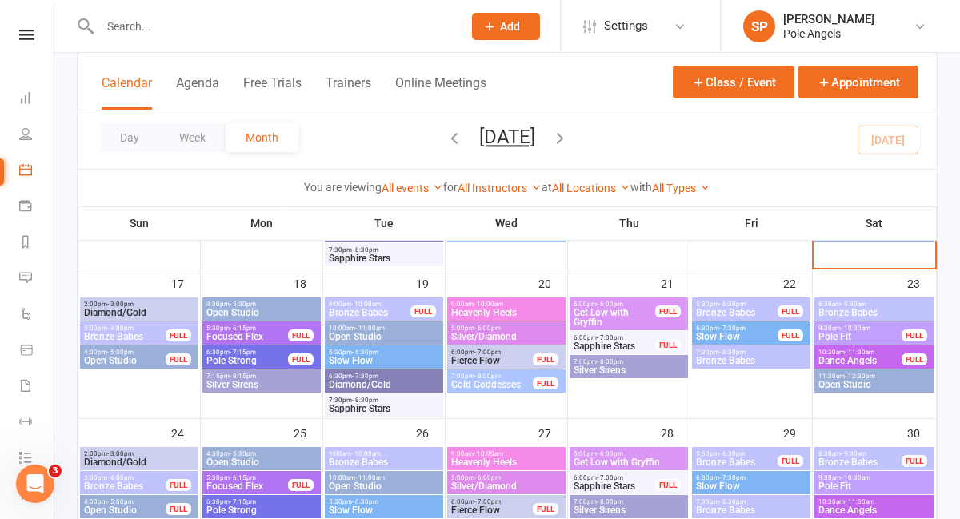
click at [489, 356] on span "Fierce Flow" at bounding box center [491, 361] width 83 height 10
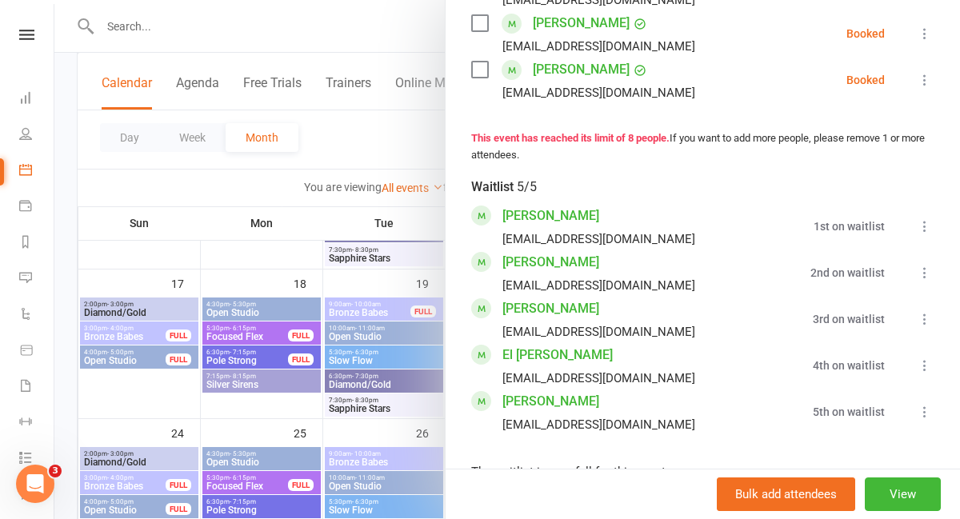
scroll to position [594, 0]
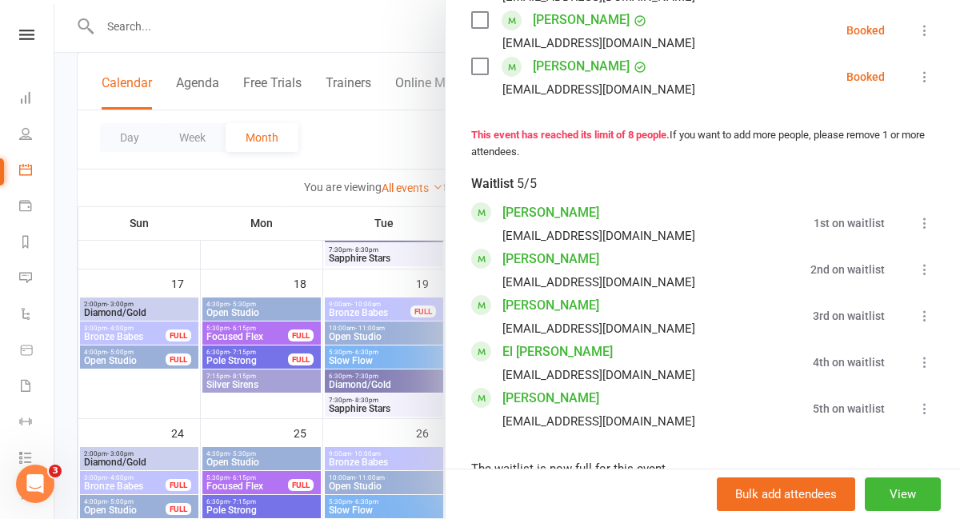
click at [425, 280] on div at bounding box center [506, 259] width 905 height 519
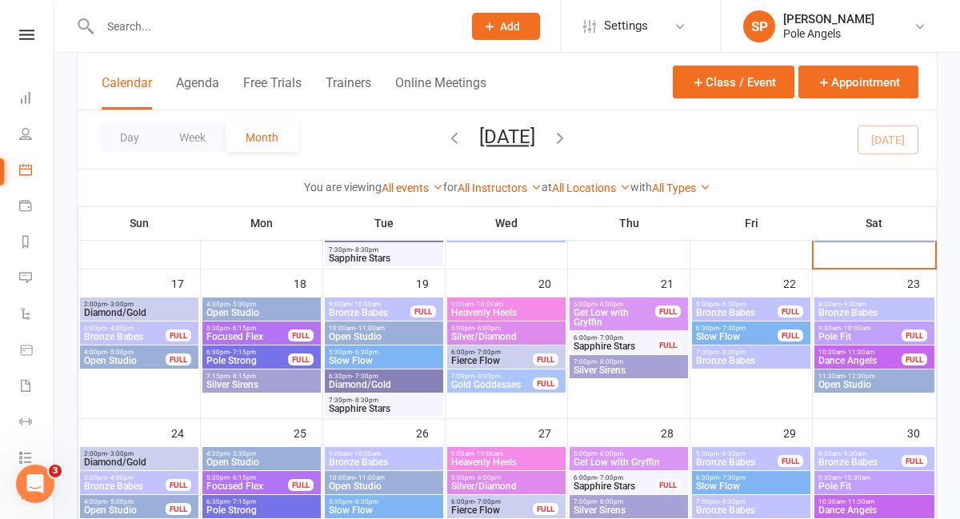
click at [501, 385] on span "Gold Goddesses" at bounding box center [491, 385] width 83 height 10
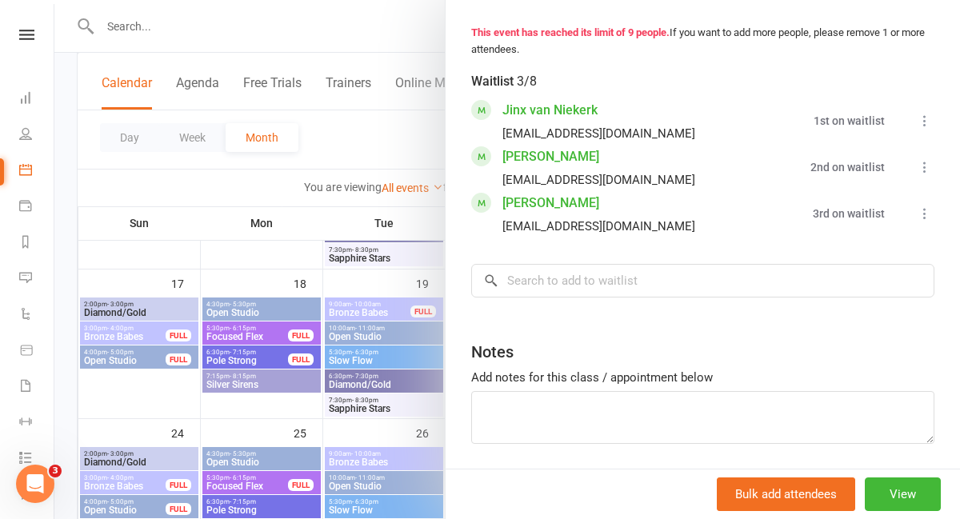
scroll to position [710, 0]
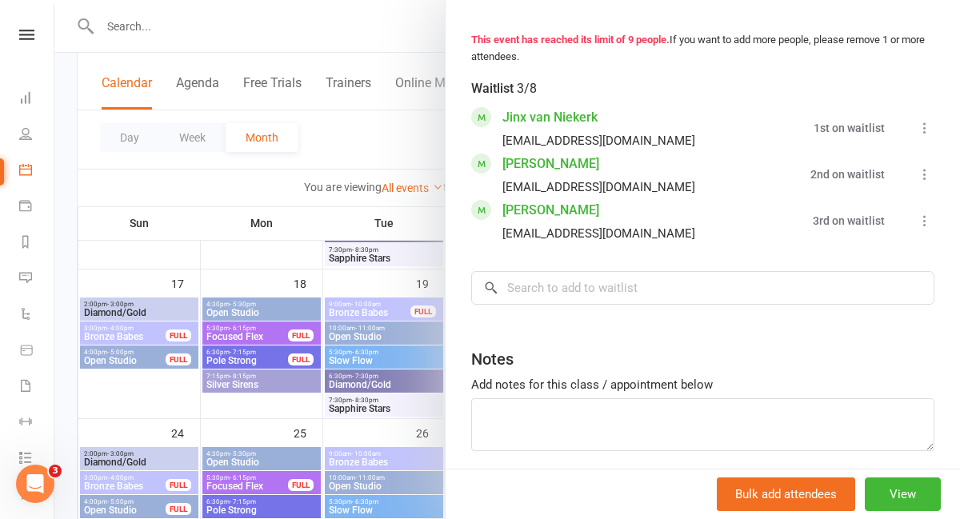
click at [928, 171] on icon at bounding box center [924, 174] width 16 height 16
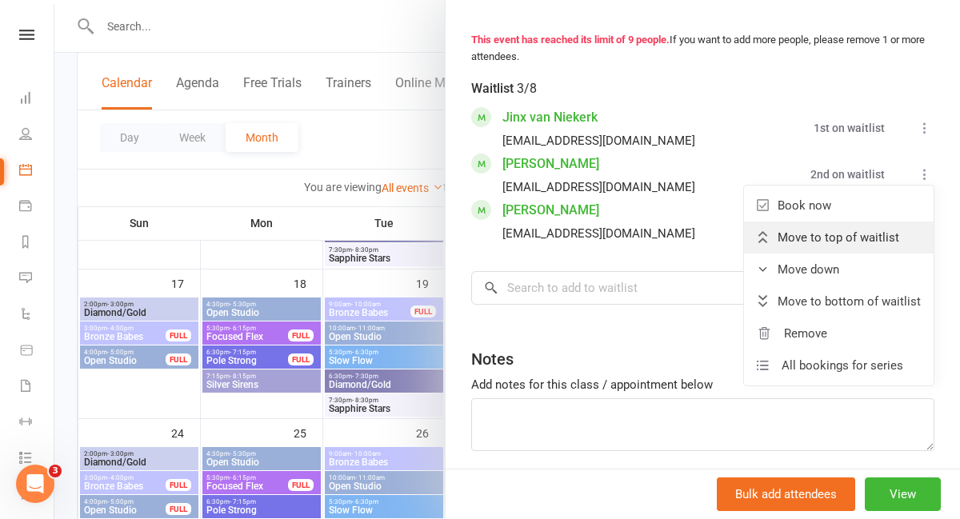
click at [804, 237] on span "Move to top of waitlist" at bounding box center [838, 237] width 122 height 19
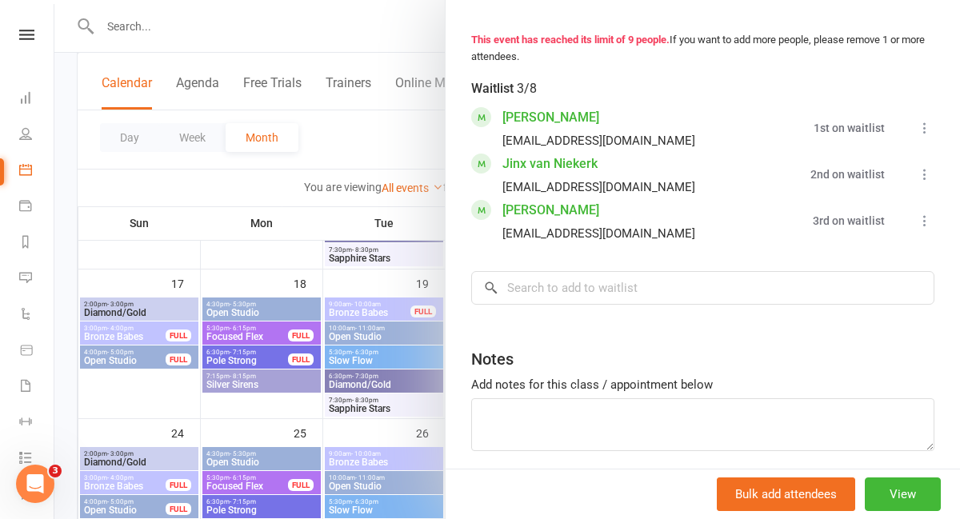
click at [408, 141] on div at bounding box center [506, 259] width 905 height 519
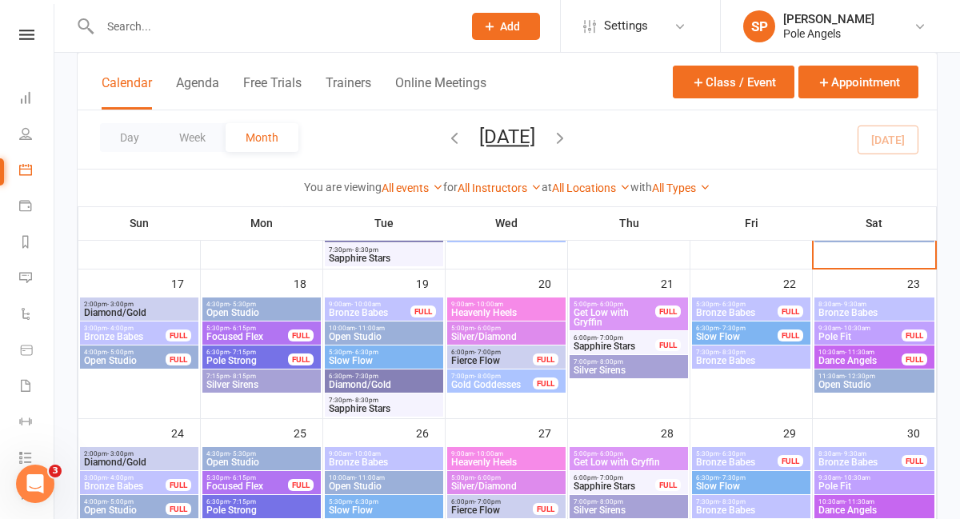
click at [629, 319] on span "Get Low with Gryffin" at bounding box center [614, 317] width 83 height 19
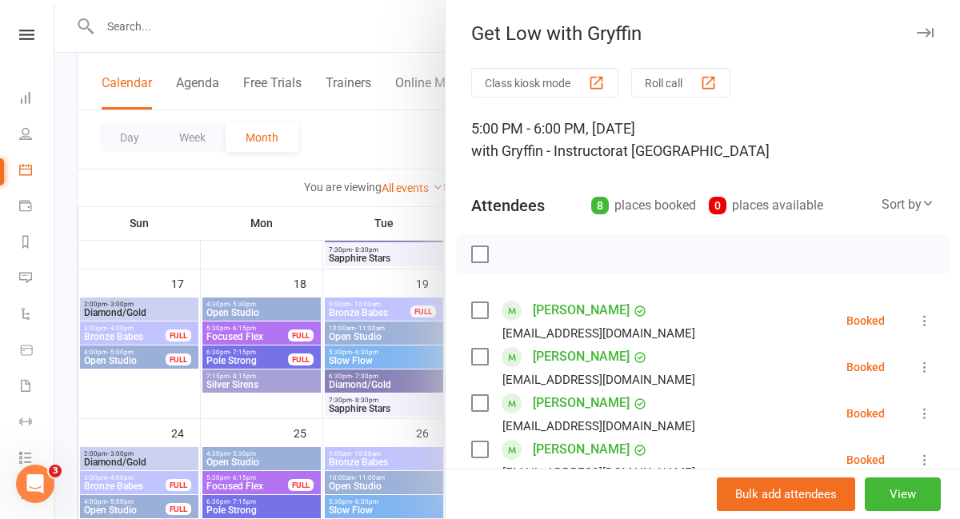
click at [413, 215] on div at bounding box center [506, 259] width 905 height 519
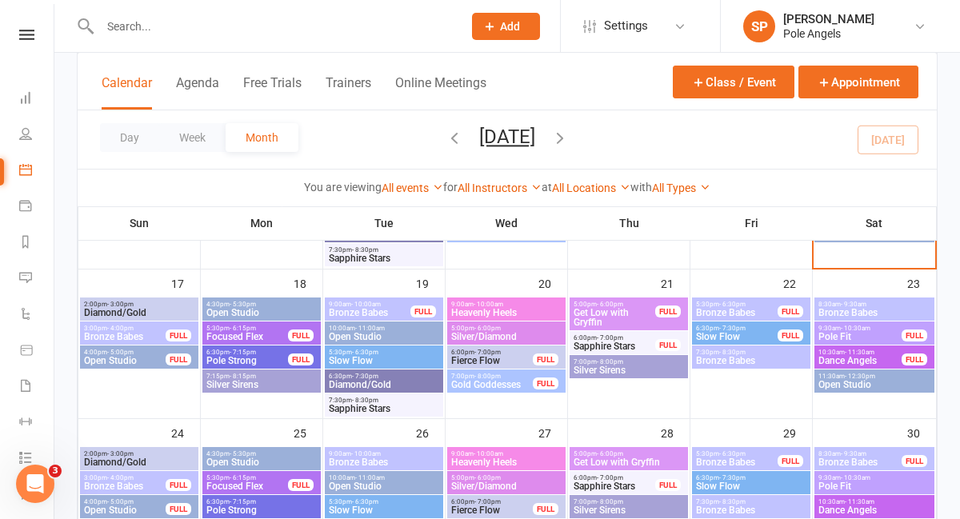
click at [632, 342] on span "Sapphire Stars" at bounding box center [614, 346] width 83 height 10
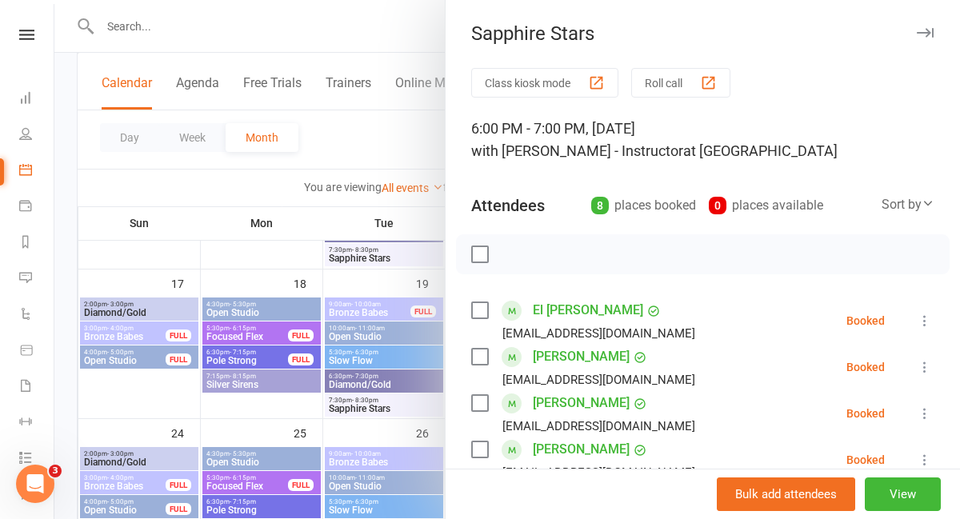
click at [393, 157] on div at bounding box center [506, 259] width 905 height 519
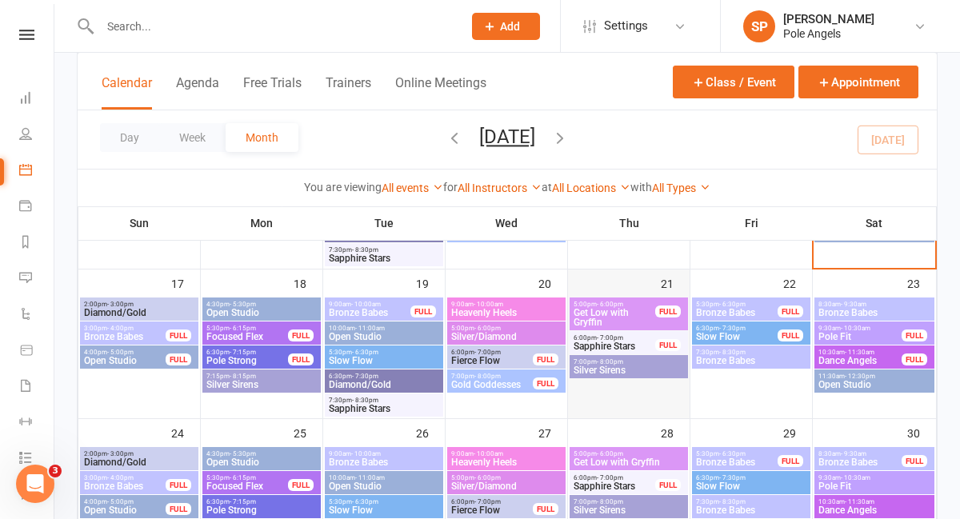
click at [594, 381] on div at bounding box center [628, 357] width 118 height 120
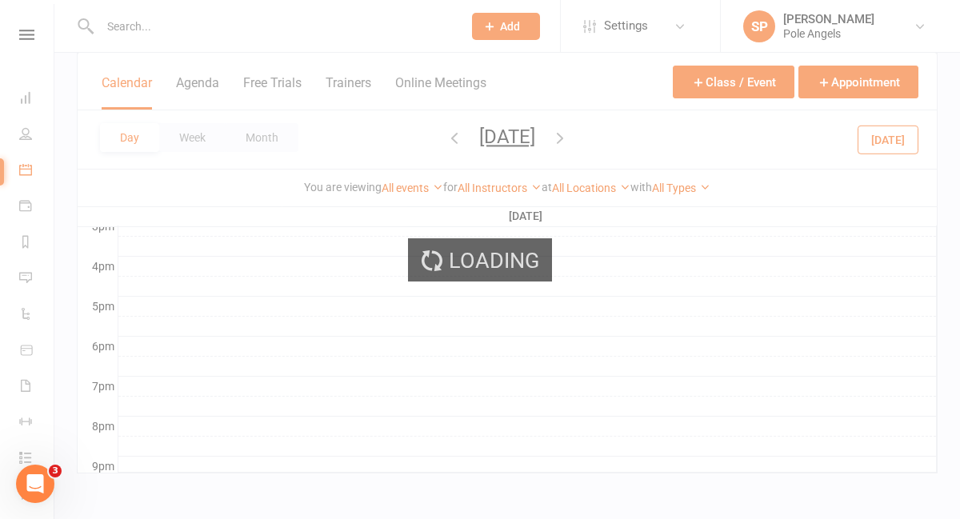
scroll to position [0, 0]
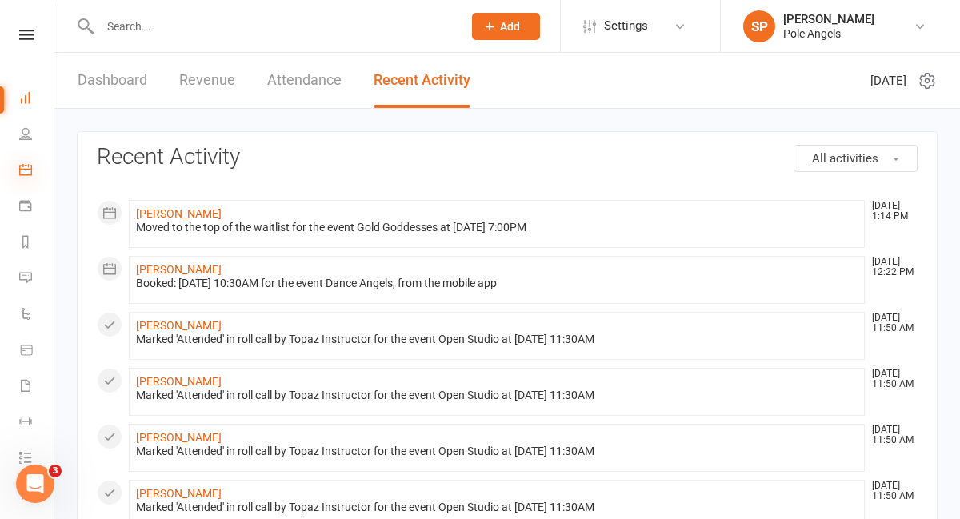
click at [19, 169] on icon at bounding box center [25, 169] width 13 height 13
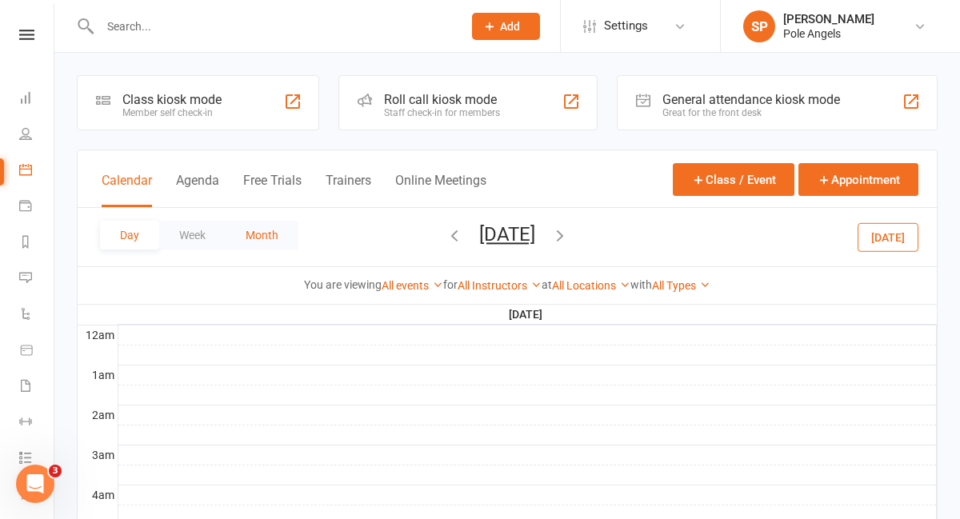
click at [275, 235] on button "Month" at bounding box center [261, 235] width 73 height 29
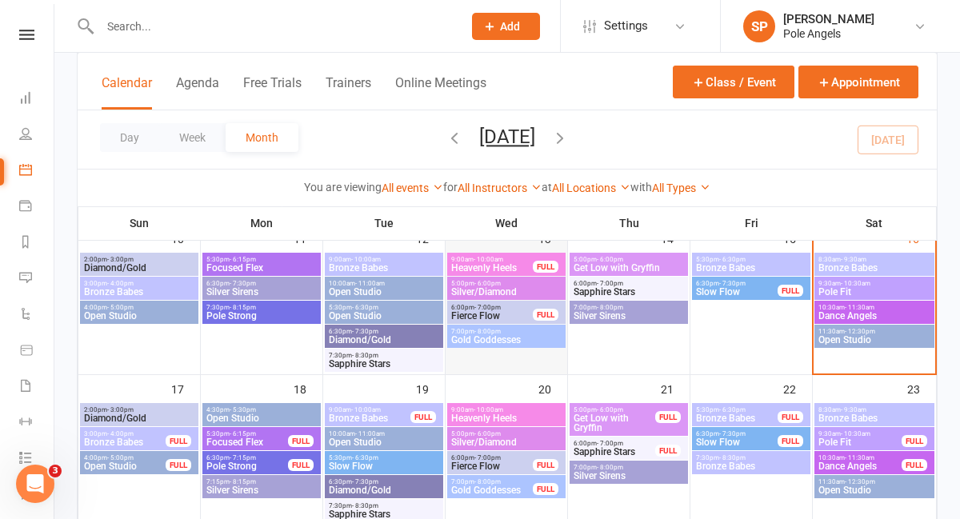
scroll to position [417, 0]
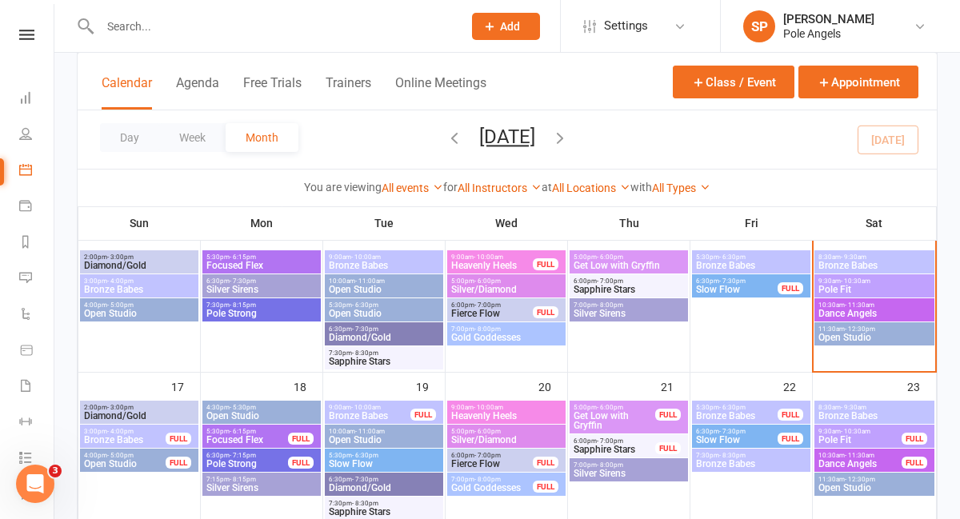
click at [634, 310] on span "Silver Sirens" at bounding box center [629, 314] width 112 height 10
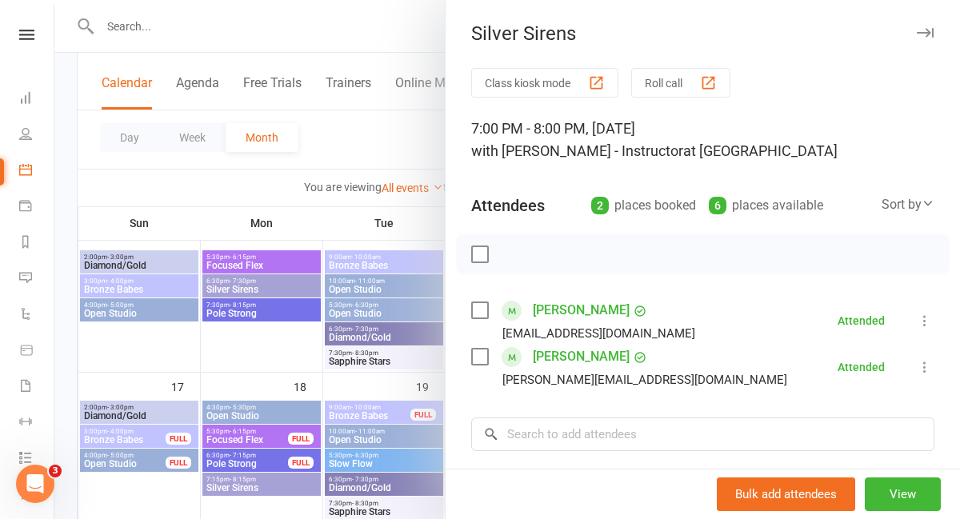
click at [432, 224] on div at bounding box center [506, 259] width 905 height 519
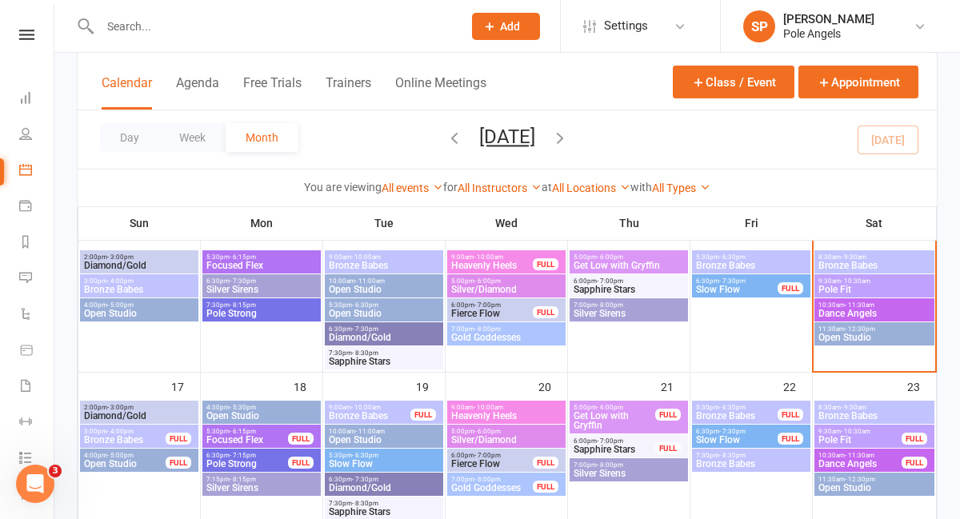
click at [629, 475] on span "Silver Sirens" at bounding box center [629, 474] width 112 height 10
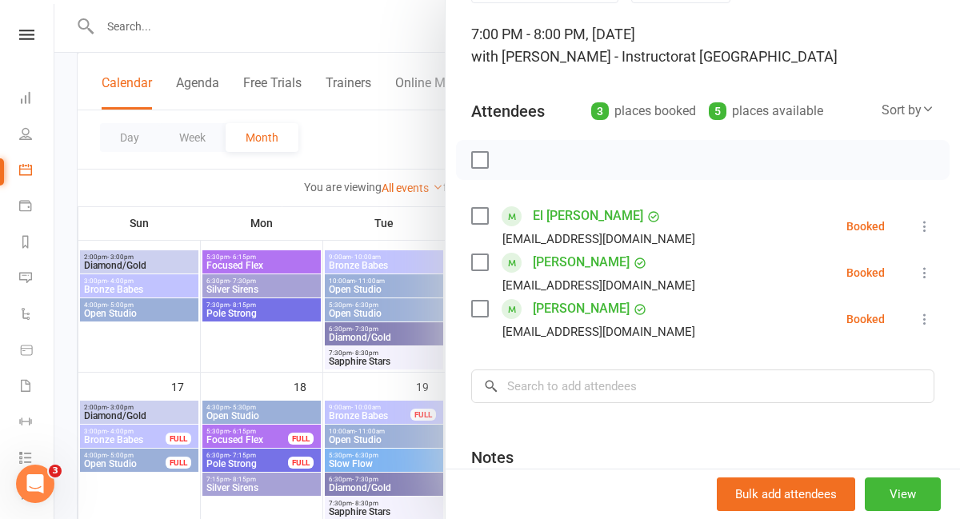
scroll to position [98, 0]
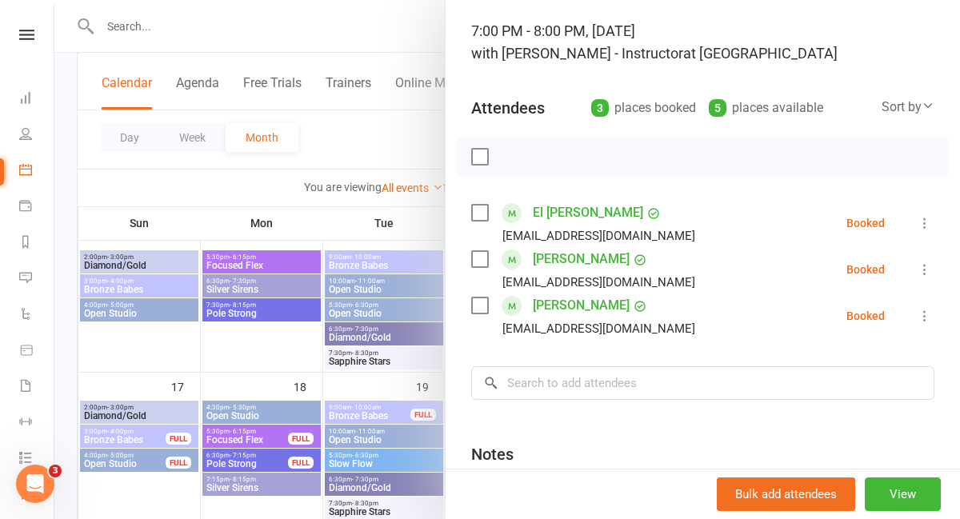
click at [425, 225] on div at bounding box center [506, 259] width 905 height 519
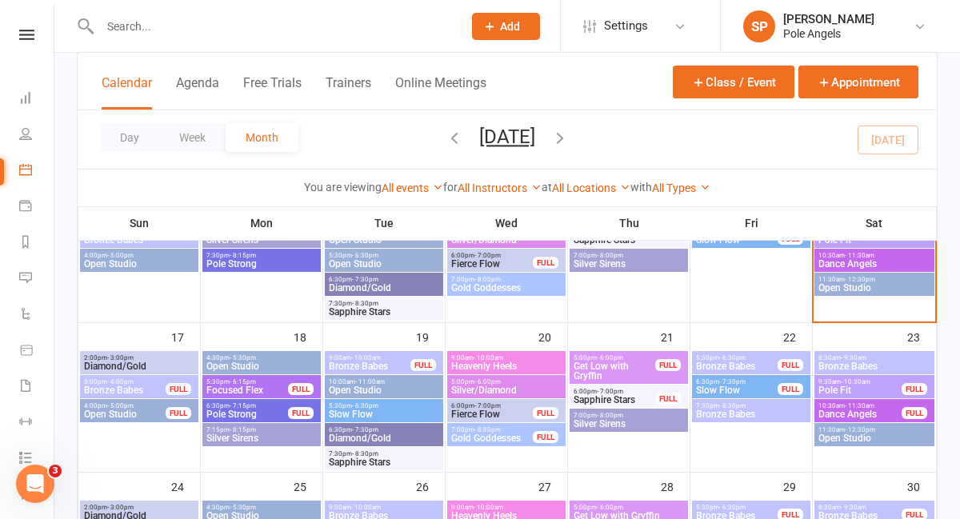
scroll to position [468, 0]
click at [750, 405] on span "7:30pm - 8:30pm" at bounding box center [751, 404] width 112 height 7
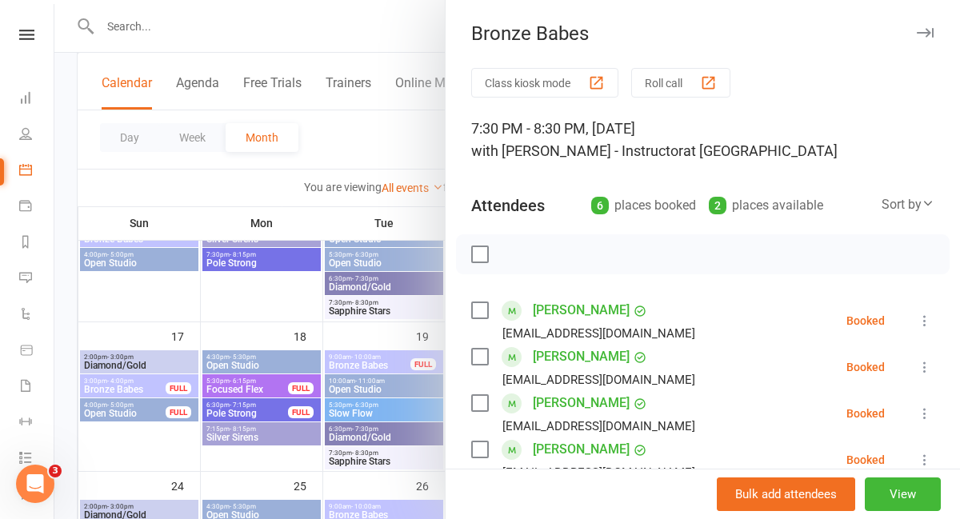
click at [409, 154] on div at bounding box center [506, 259] width 905 height 519
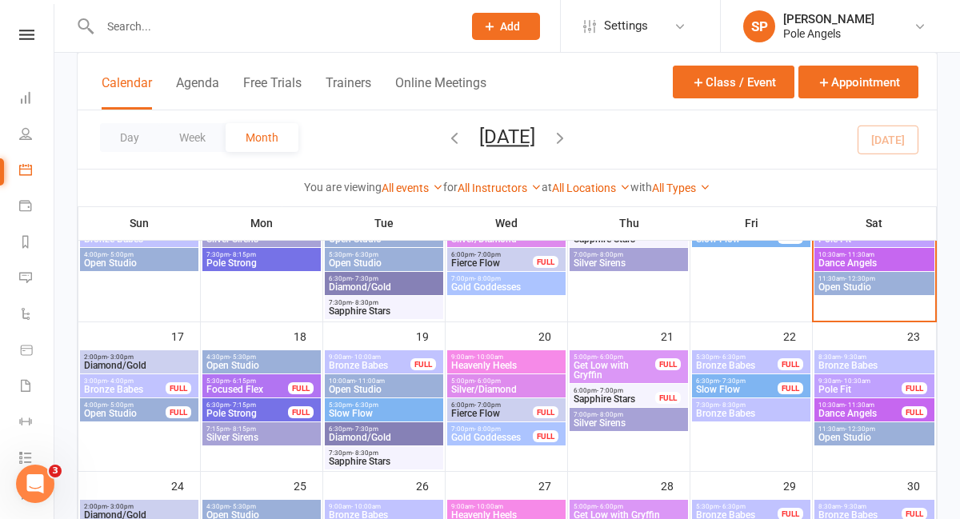
click at [717, 363] on span "Bronze Babes" at bounding box center [736, 366] width 83 height 10
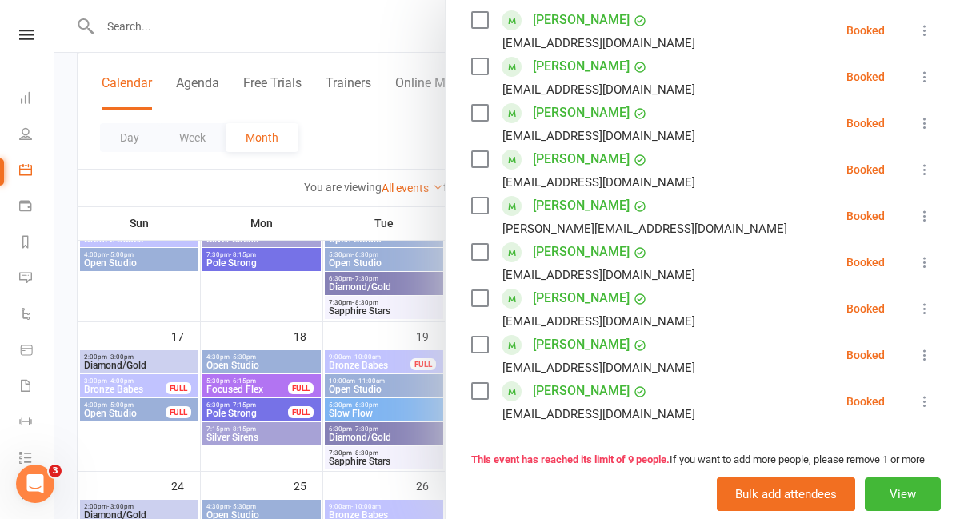
scroll to position [292, 0]
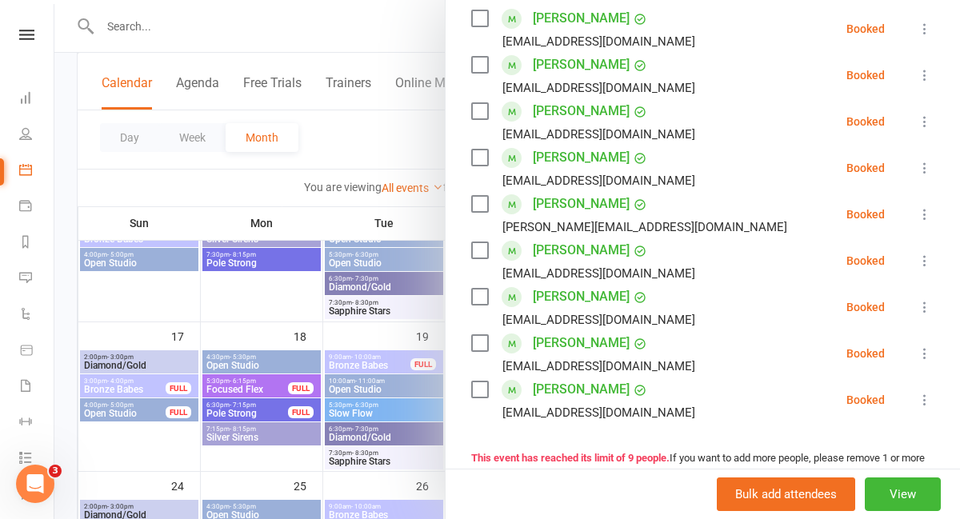
click at [432, 224] on div at bounding box center [506, 259] width 905 height 519
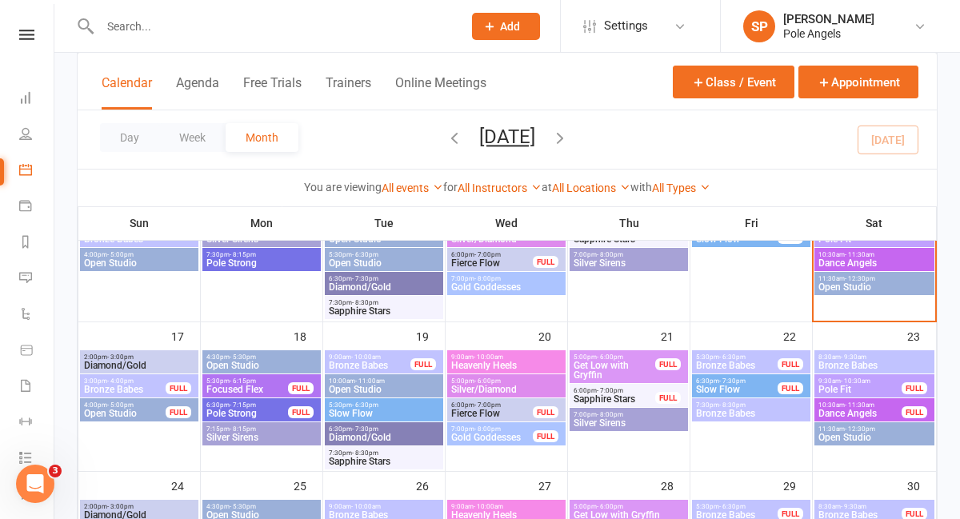
click at [730, 396] on div "6:30pm - 7:30pm Slow Flow FULL" at bounding box center [751, 385] width 118 height 23
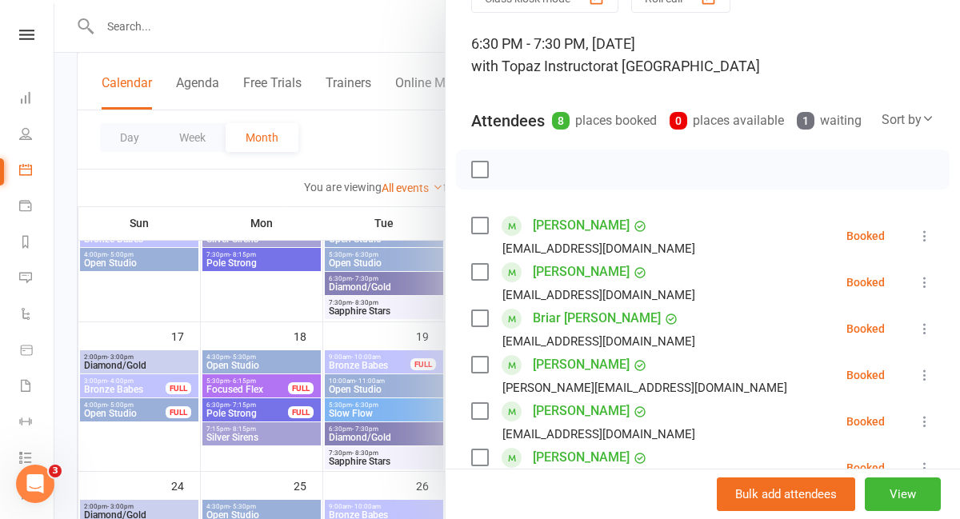
scroll to position [78, 0]
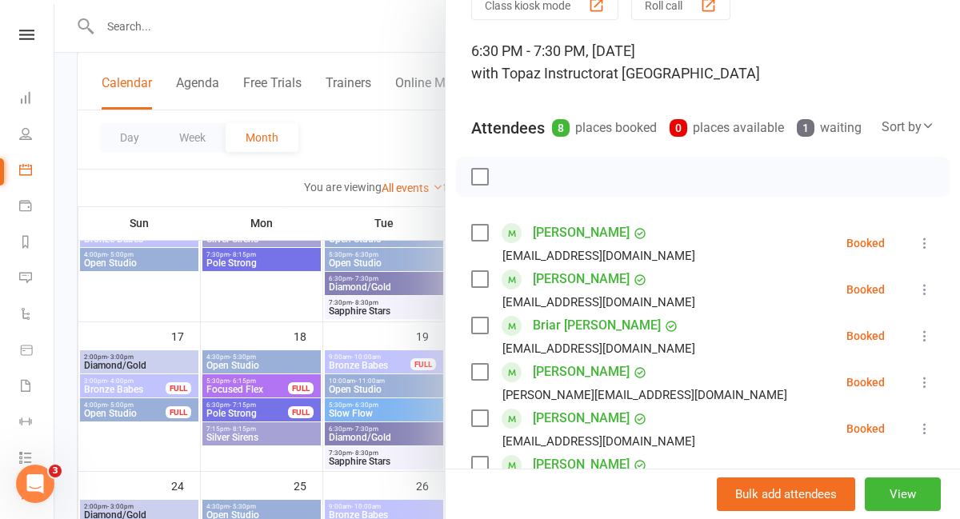
click at [396, 135] on div at bounding box center [506, 259] width 905 height 519
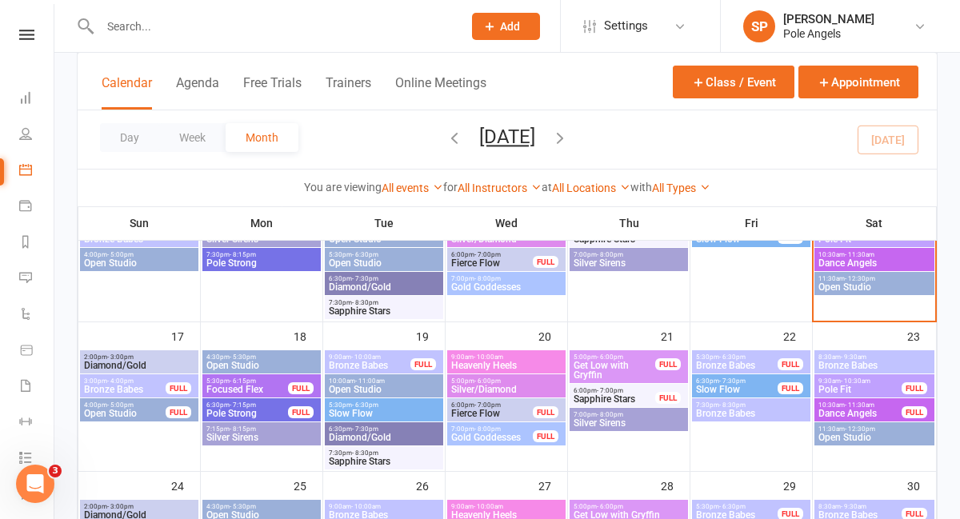
click at [853, 389] on span "Pole Fit" at bounding box center [859, 390] width 85 height 10
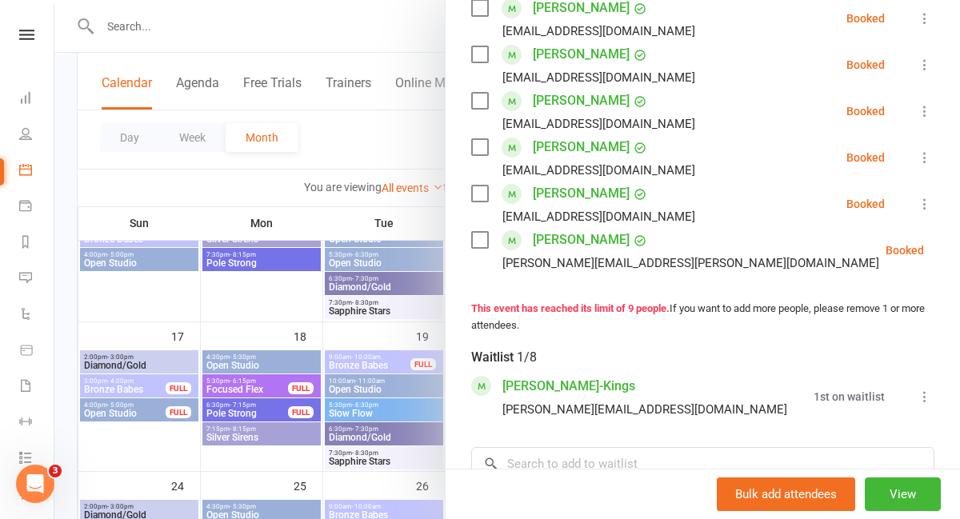
scroll to position [454, 0]
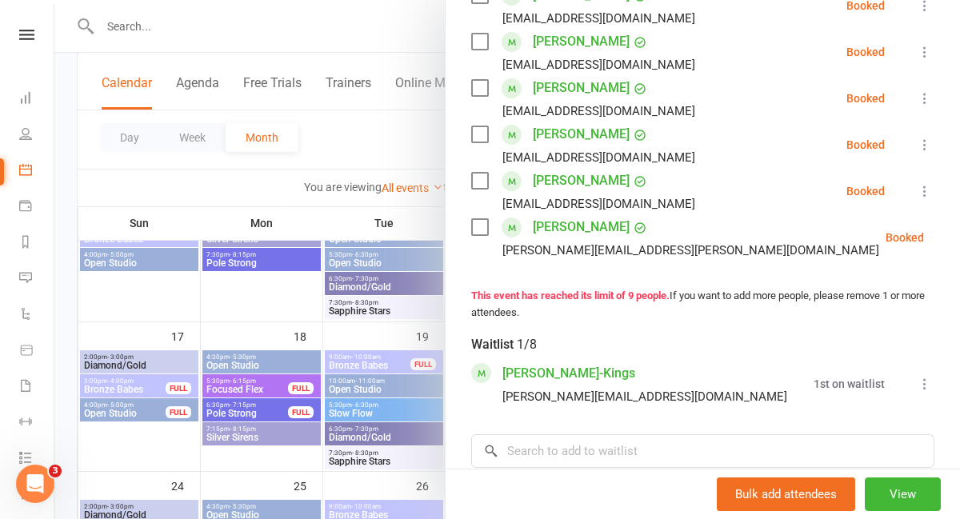
click at [402, 154] on div at bounding box center [506, 259] width 905 height 519
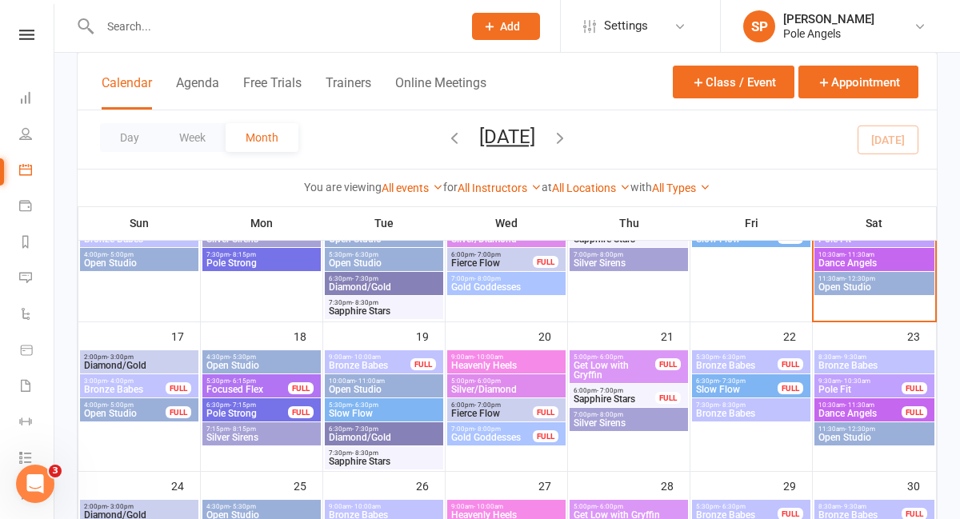
click at [873, 362] on span "Bronze Babes" at bounding box center [874, 366] width 114 height 10
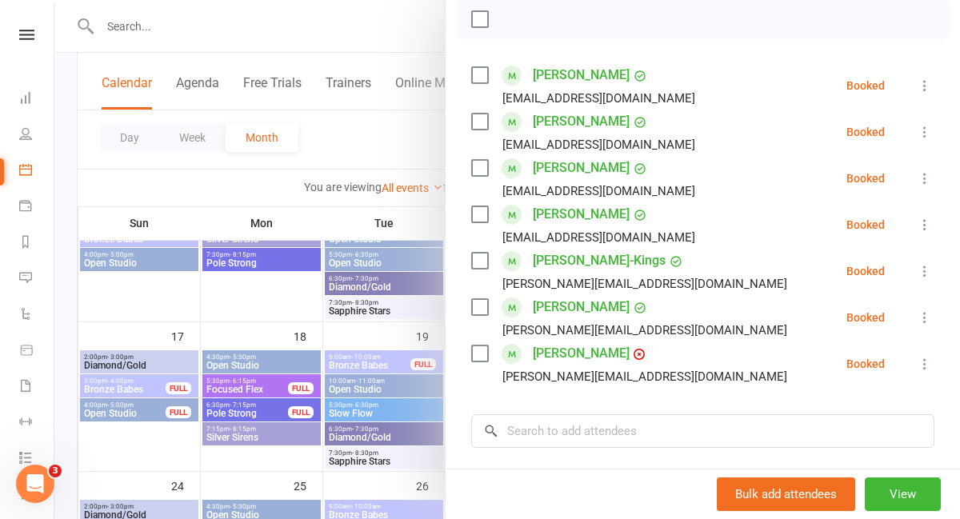
scroll to position [236, 0]
click at [404, 131] on div at bounding box center [506, 259] width 905 height 519
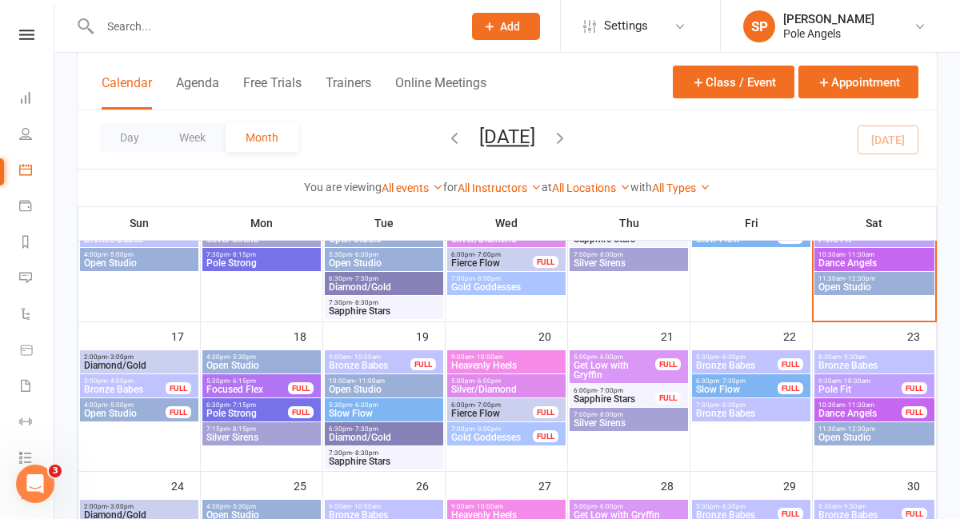
click at [858, 404] on span "- 11:30am" at bounding box center [859, 404] width 30 height 7
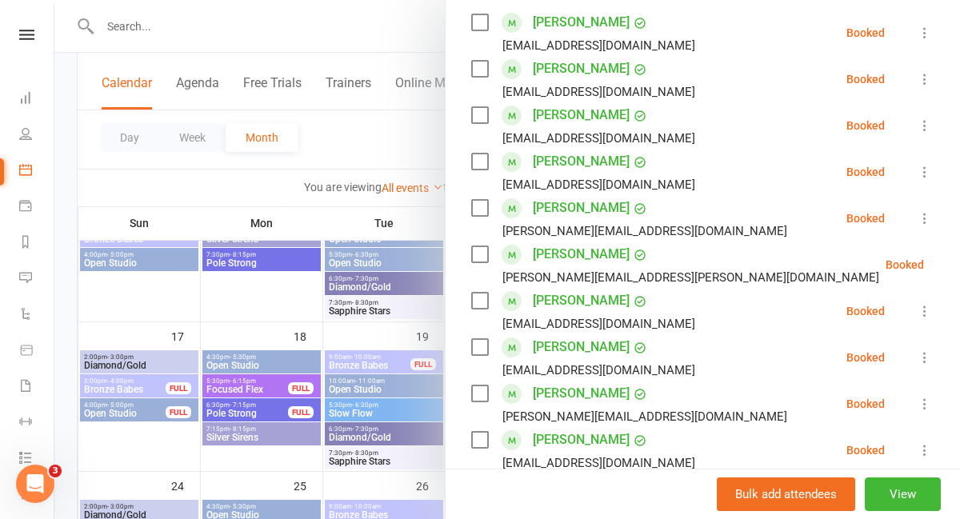
scroll to position [281, 0]
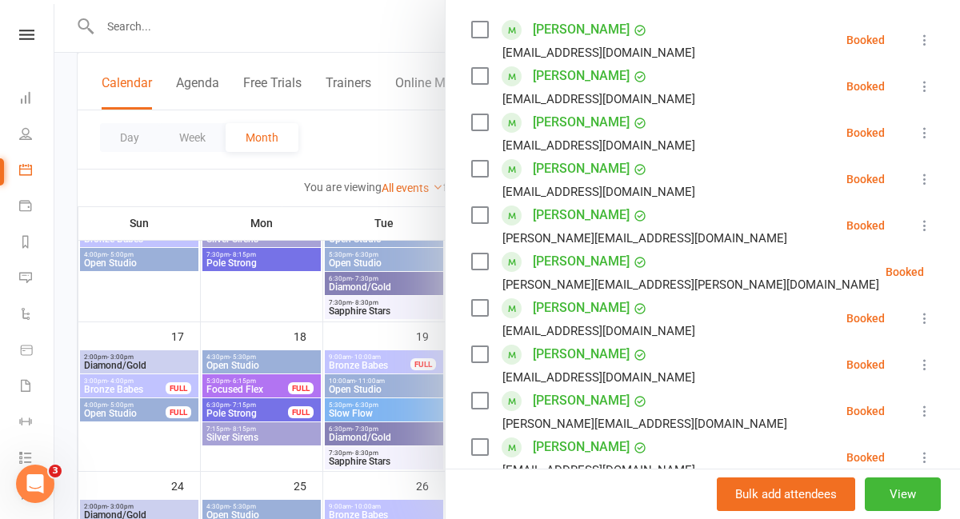
click at [397, 144] on div at bounding box center [506, 259] width 905 height 519
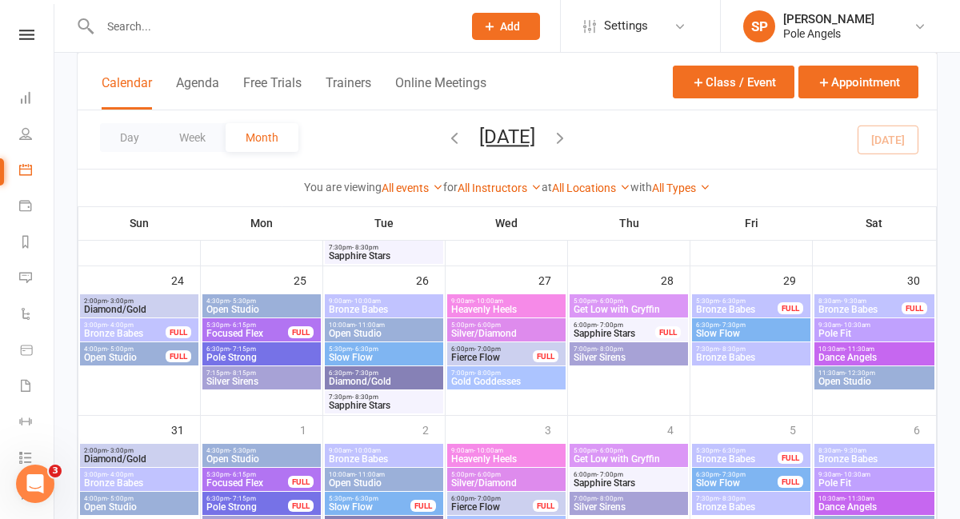
scroll to position [675, 0]
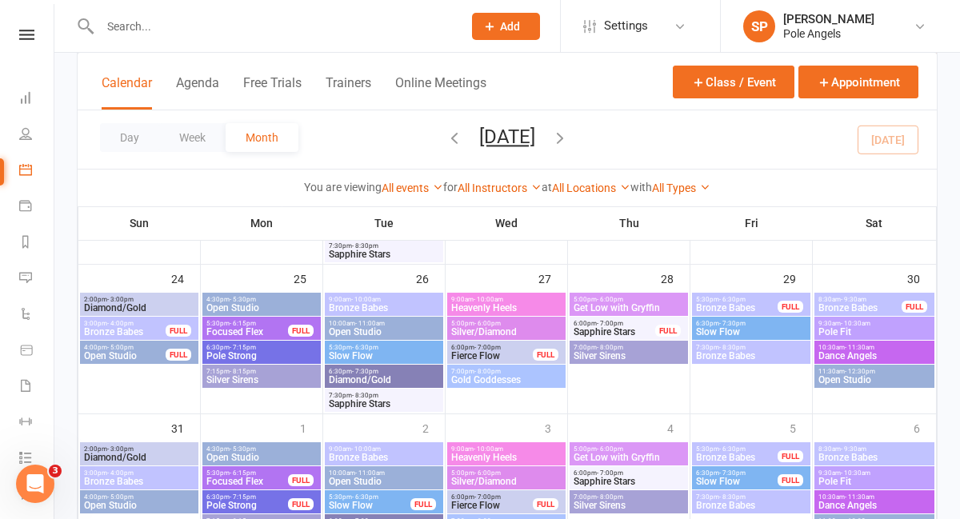
click at [167, 322] on div "3:00pm - 4:00pm Bronze Babes FULL" at bounding box center [139, 328] width 118 height 23
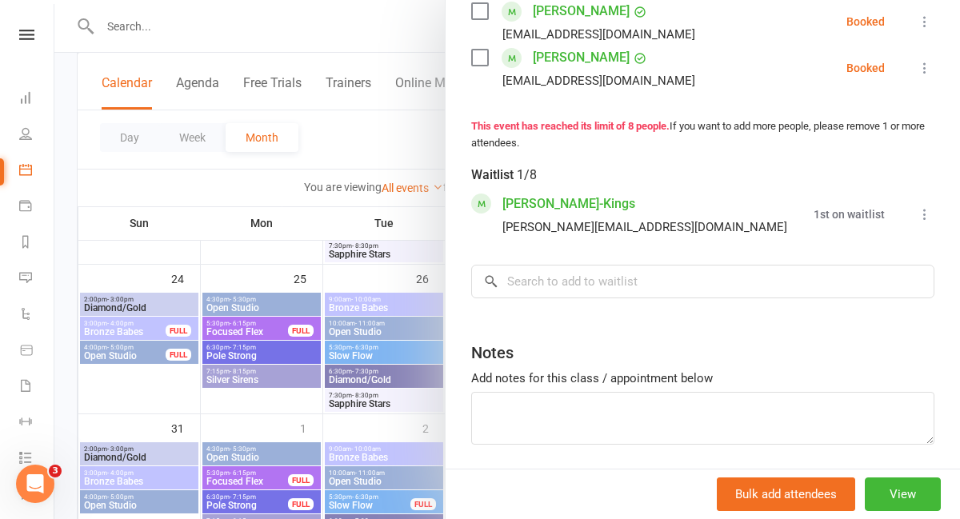
scroll to position [633, 0]
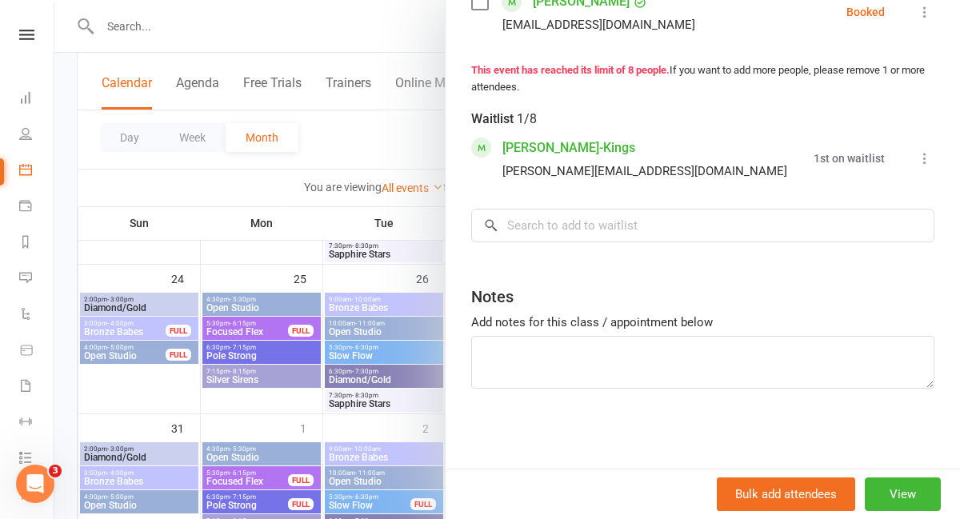
click at [925, 162] on icon at bounding box center [924, 158] width 16 height 16
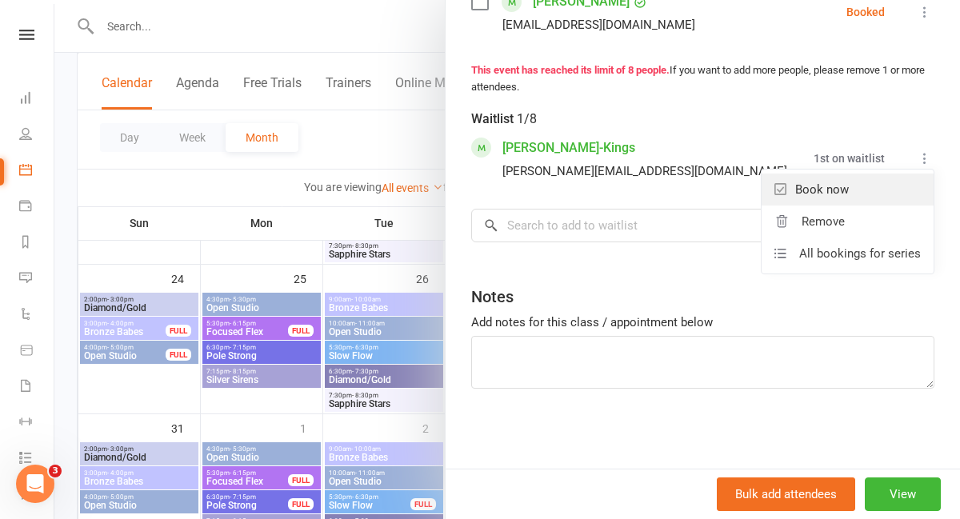
click at [831, 191] on link "Book now" at bounding box center [847, 190] width 172 height 32
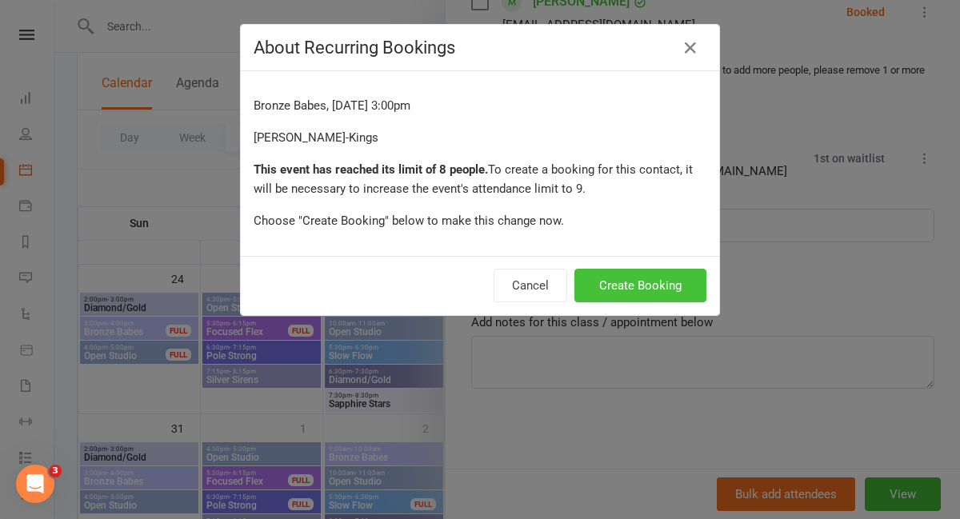
click at [666, 286] on button "Create Booking" at bounding box center [640, 286] width 132 height 34
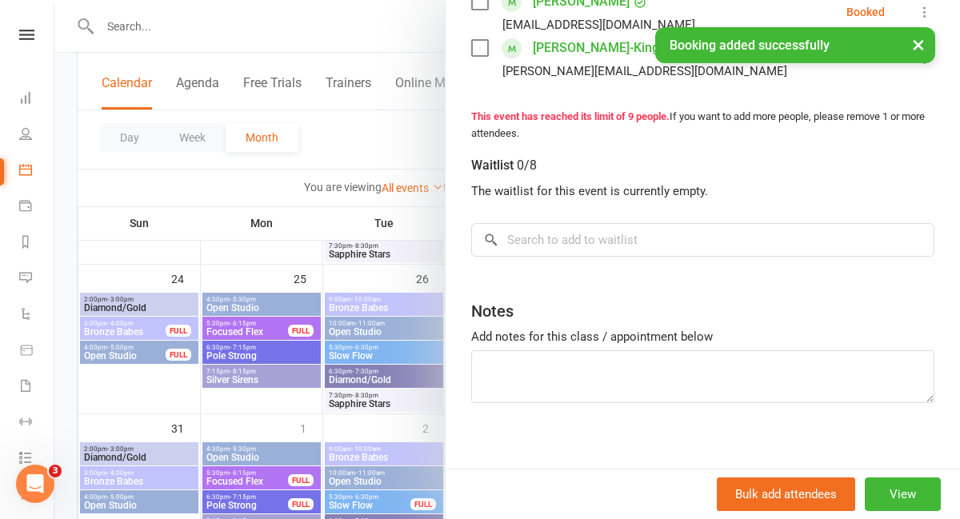
click at [126, 399] on div at bounding box center [506, 259] width 905 height 519
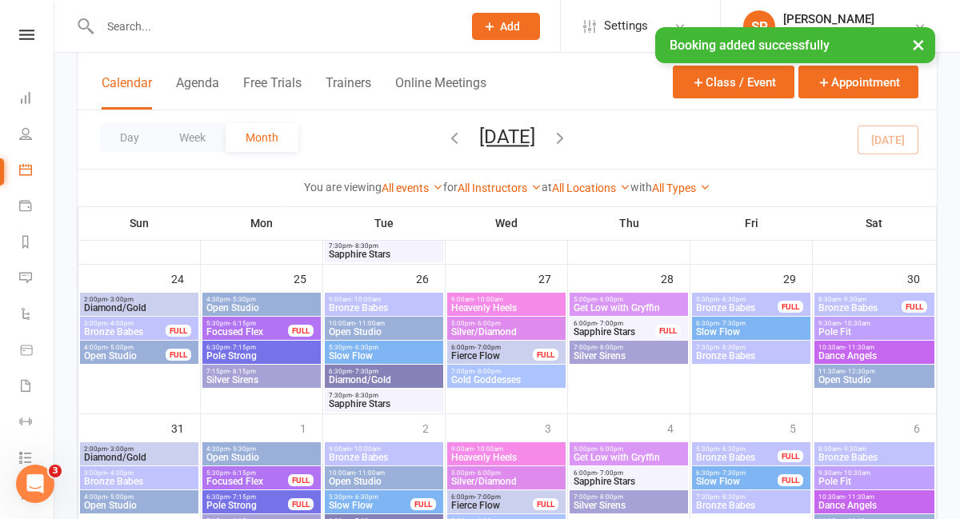
click at [129, 361] on span "Open Studio" at bounding box center [124, 356] width 83 height 10
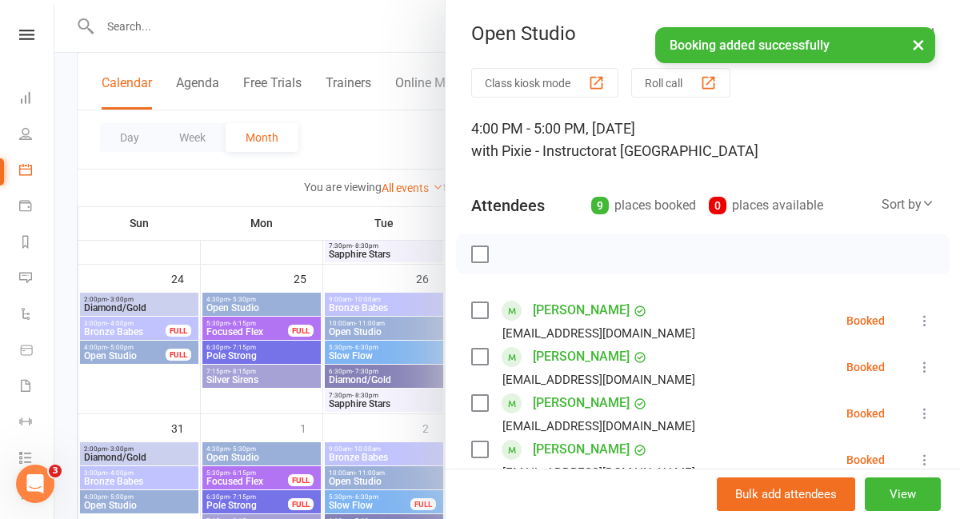
click at [146, 305] on div at bounding box center [506, 259] width 905 height 519
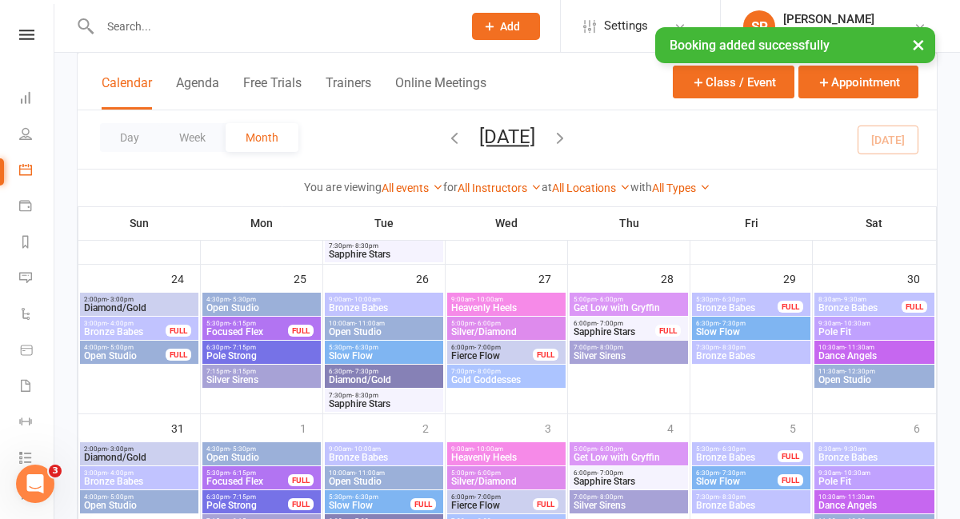
click at [146, 305] on span "Diamond/Gold" at bounding box center [139, 308] width 112 height 10
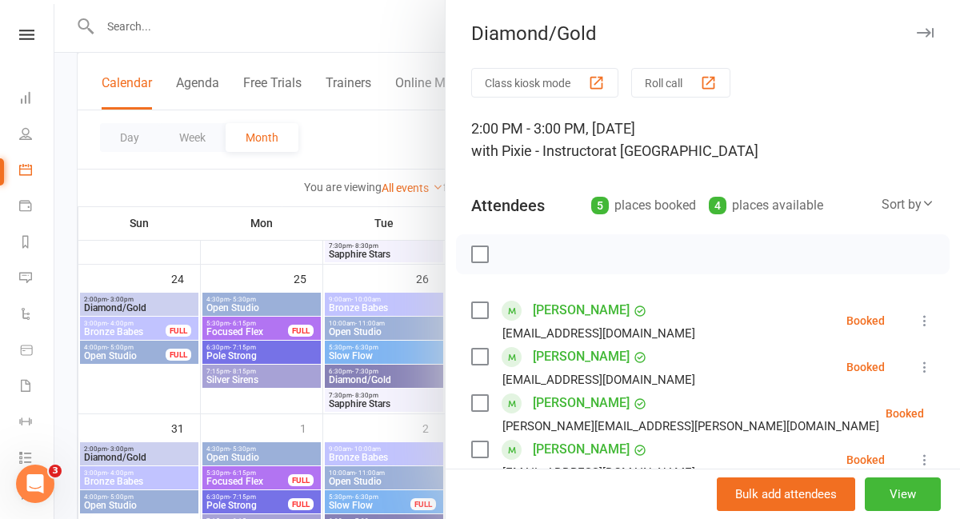
click at [154, 257] on div at bounding box center [506, 259] width 905 height 519
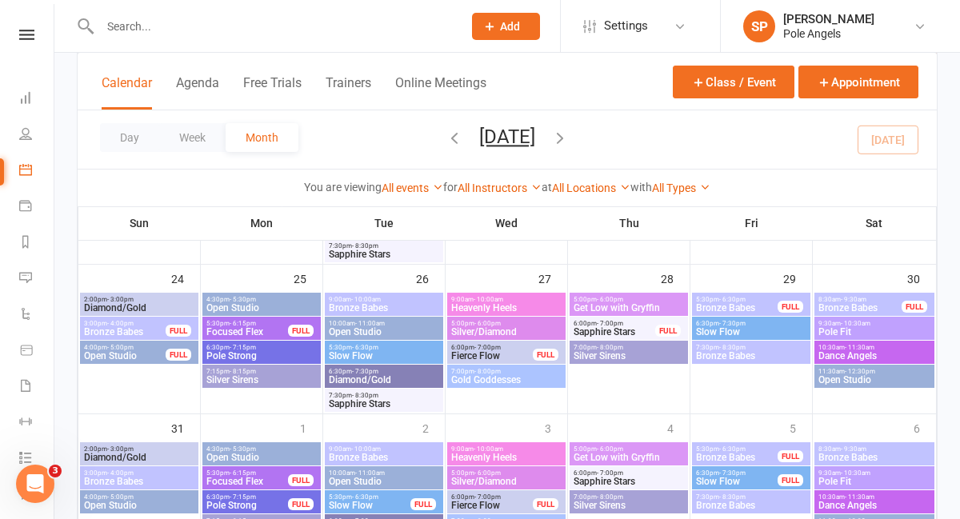
click at [253, 304] on span "Open Studio" at bounding box center [262, 308] width 112 height 10
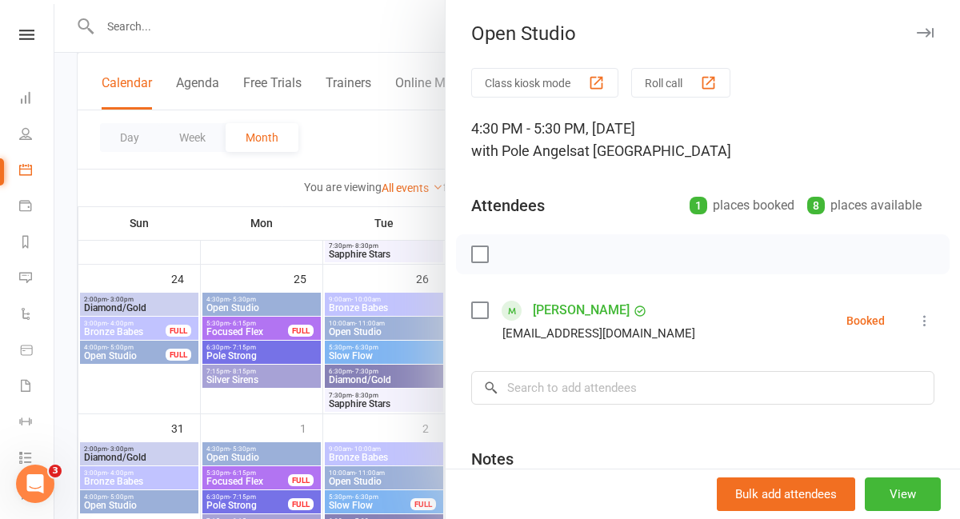
click at [155, 277] on div at bounding box center [506, 259] width 905 height 519
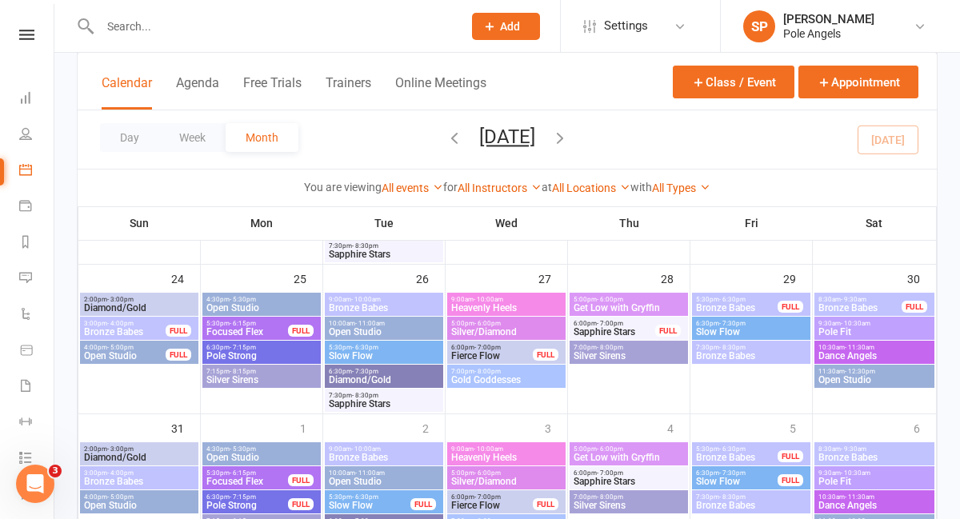
click at [228, 330] on span "Focused Flex" at bounding box center [247, 332] width 83 height 10
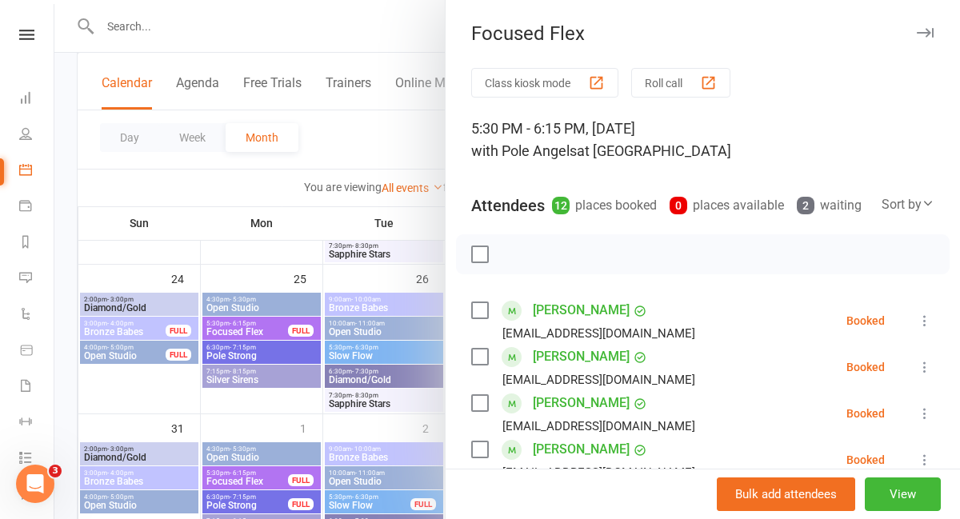
click at [248, 357] on div at bounding box center [506, 259] width 905 height 519
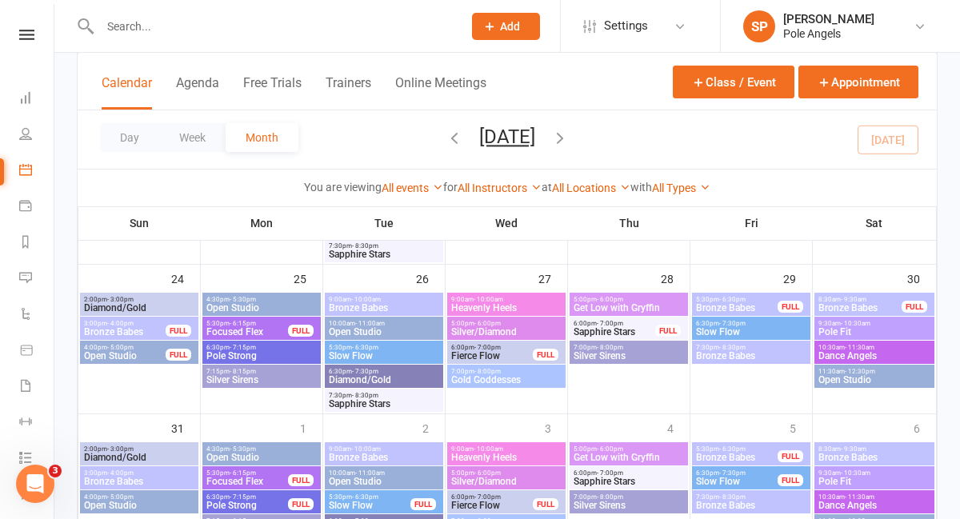
click at [248, 357] on span "Pole Strong" at bounding box center [262, 356] width 112 height 10
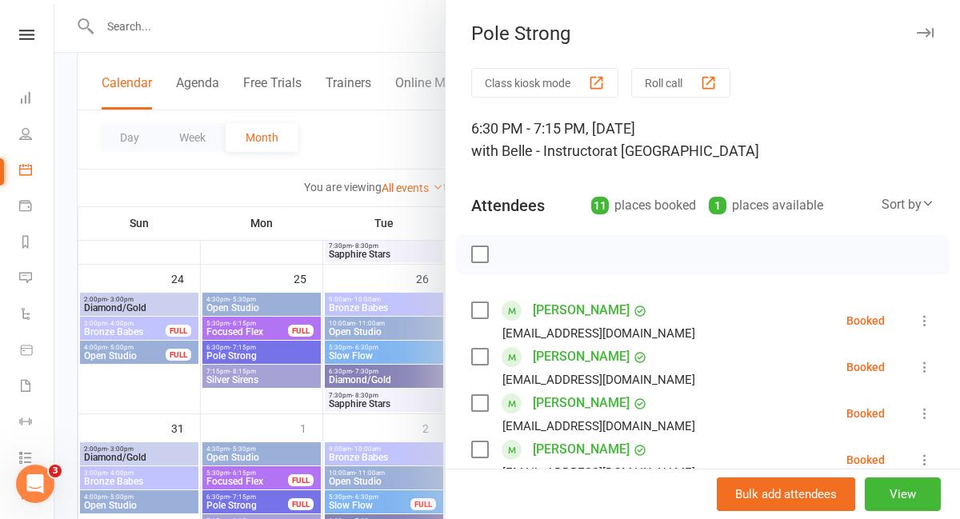
click at [250, 393] on div at bounding box center [506, 259] width 905 height 519
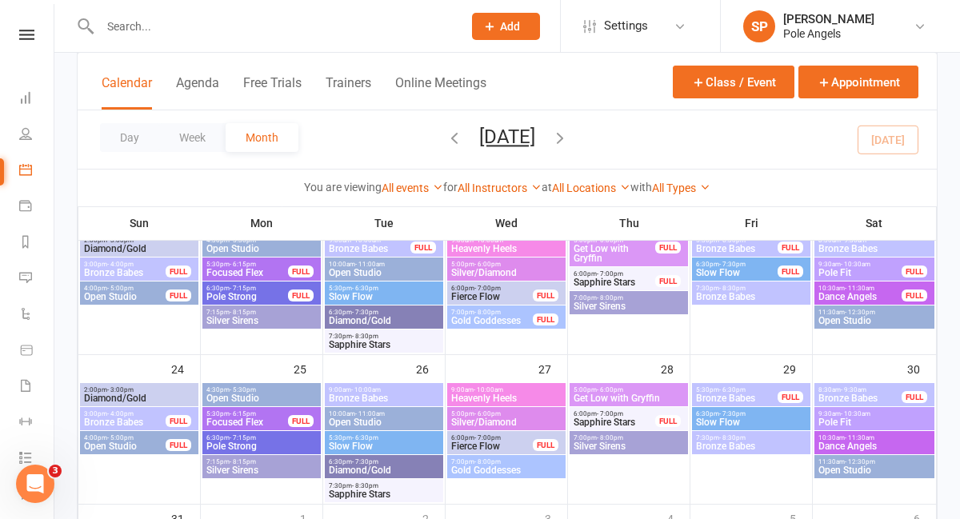
scroll to position [587, 0]
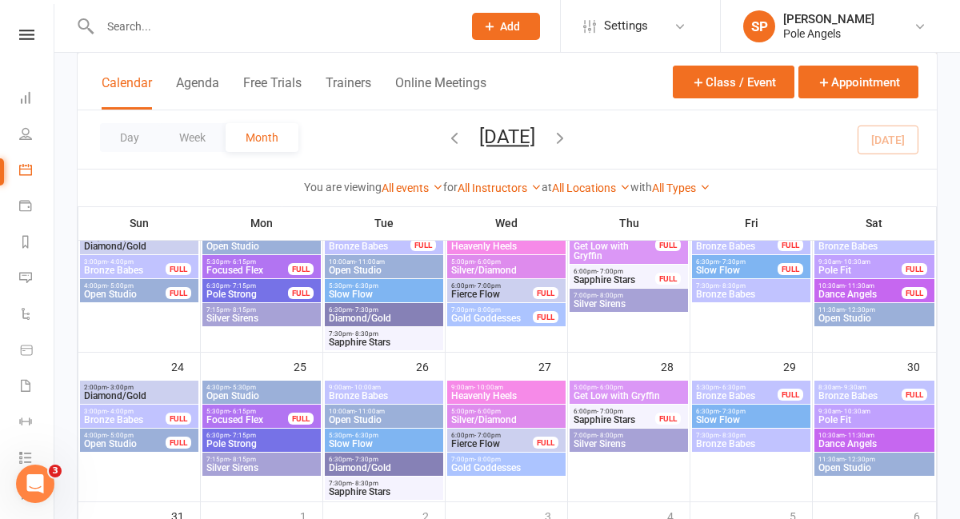
click at [247, 464] on span "Silver Sirens" at bounding box center [262, 468] width 112 height 10
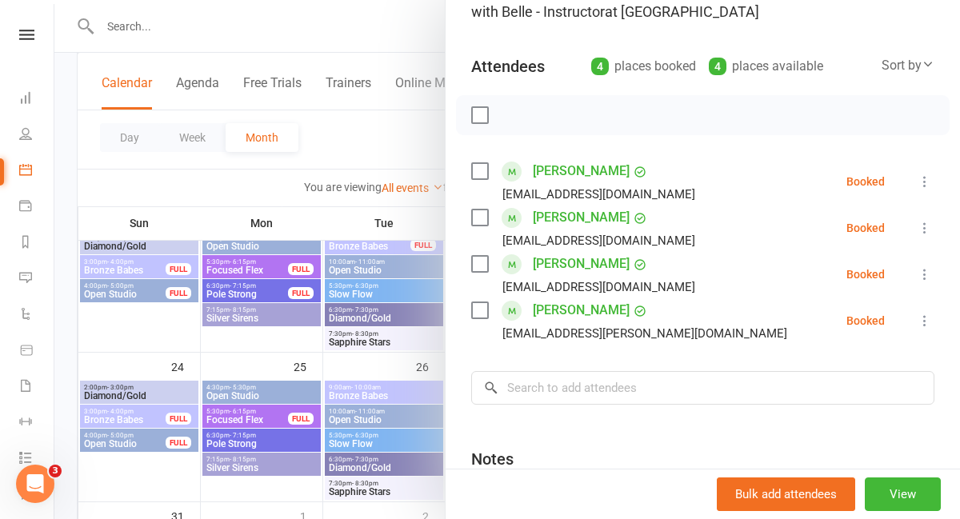
scroll to position [141, 0]
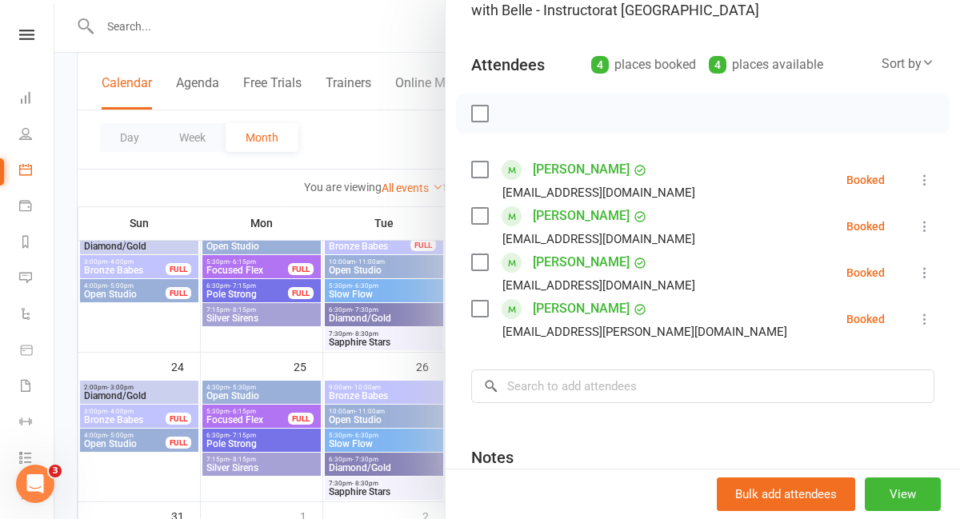
click at [251, 350] on div at bounding box center [506, 259] width 905 height 519
